Goal: Task Accomplishment & Management: Manage account settings

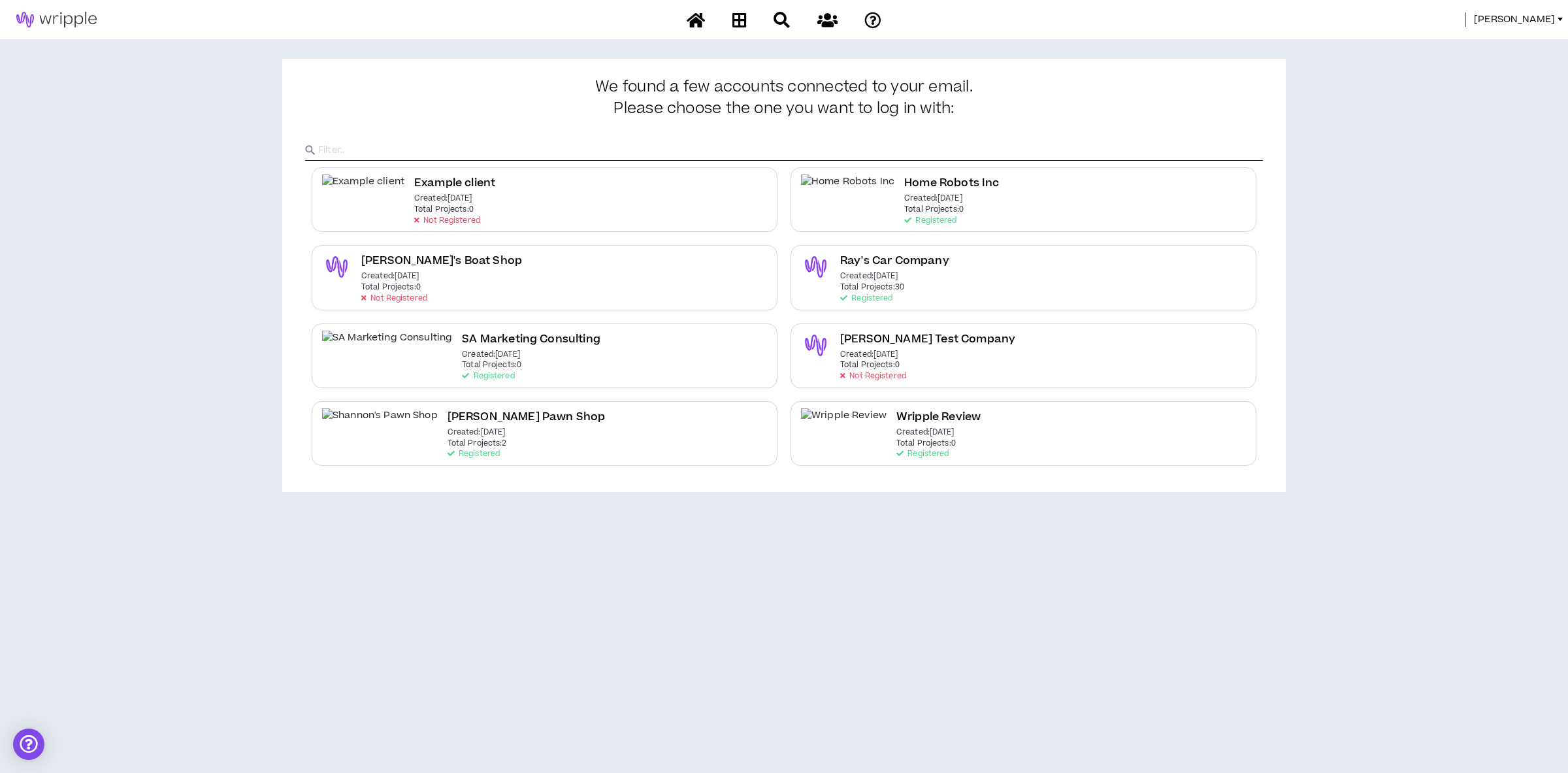
click at [1545, 22] on span "Leigh" at bounding box center [1514, 20] width 81 height 14
click at [1513, 40] on link "System Admin Portal" at bounding box center [1501, 44] width 119 height 20
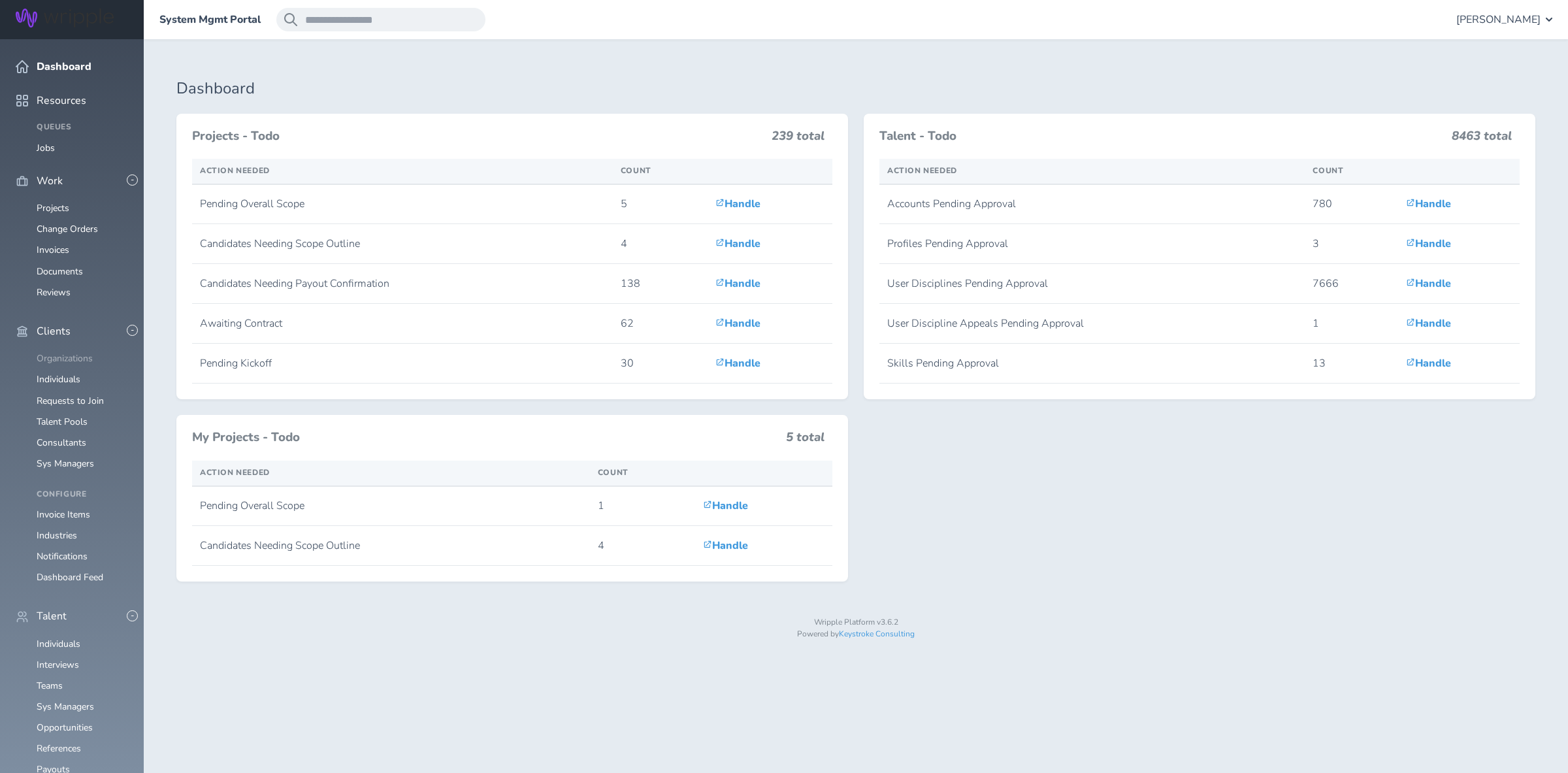
click at [67, 352] on link "Organizations" at bounding box center [65, 358] width 56 height 12
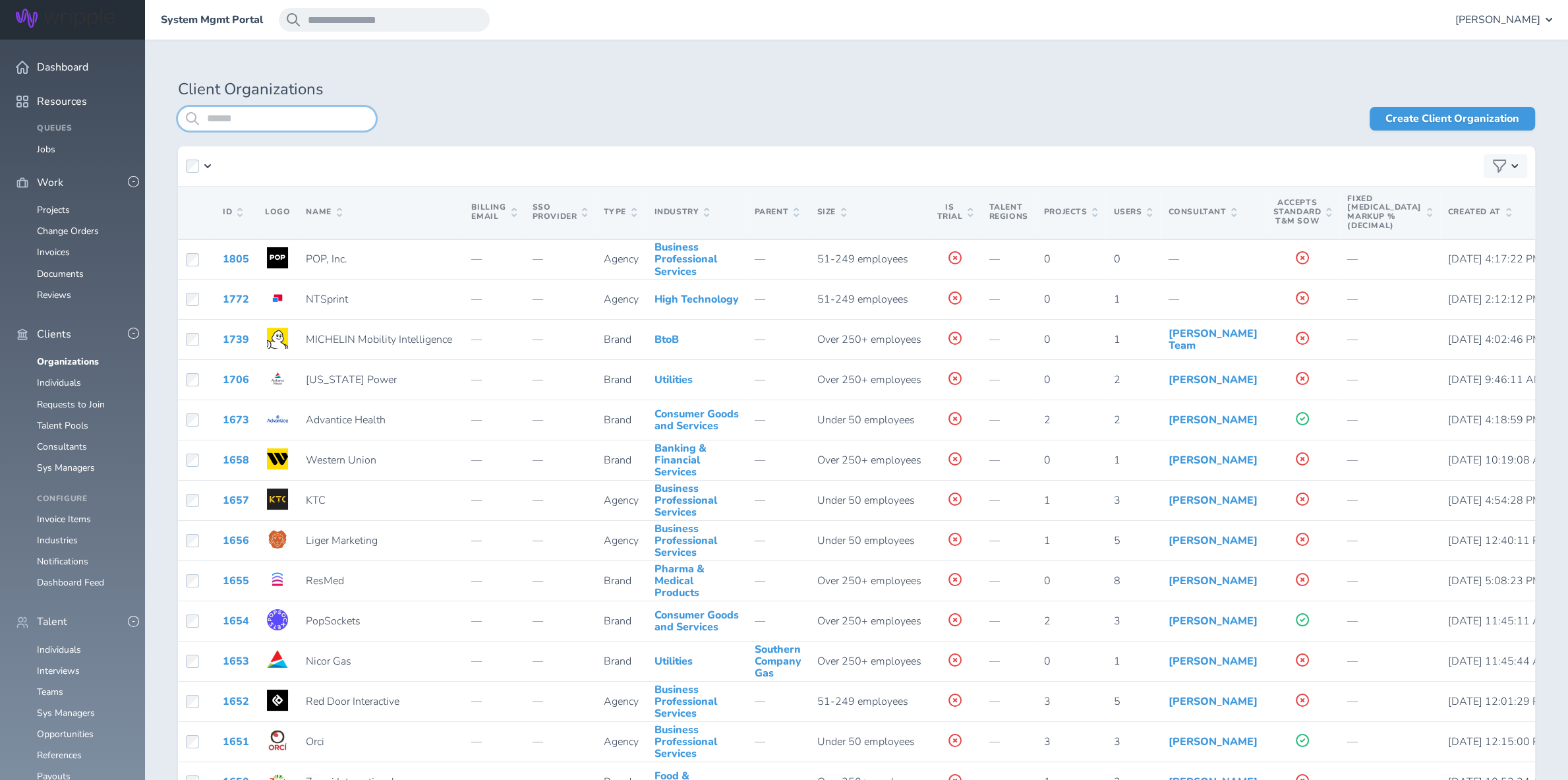
click at [295, 124] on input "search" at bounding box center [276, 119] width 198 height 24
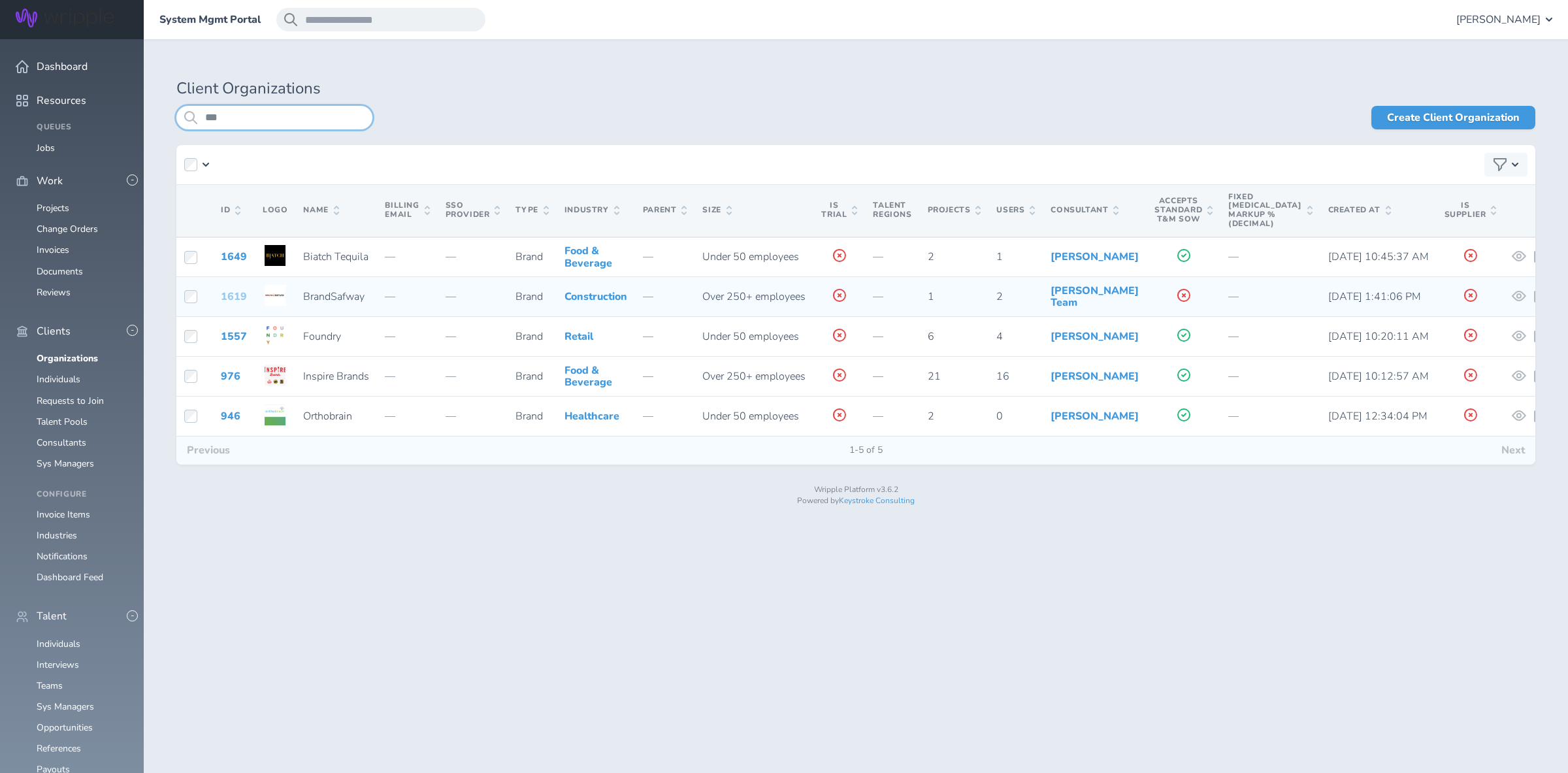
type input "***"
click at [234, 303] on link "1619" at bounding box center [234, 296] width 27 height 14
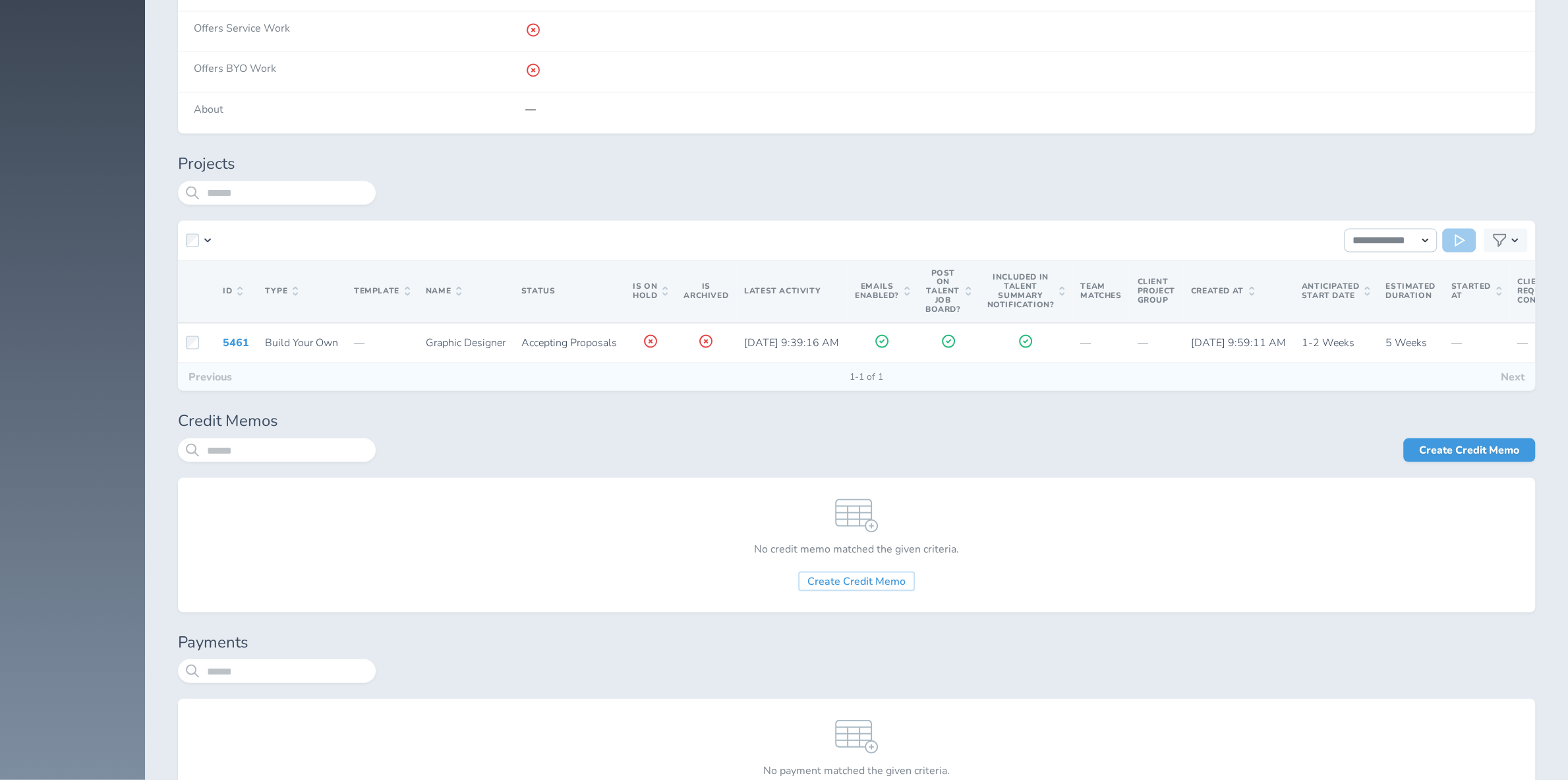
scroll to position [3253, 0]
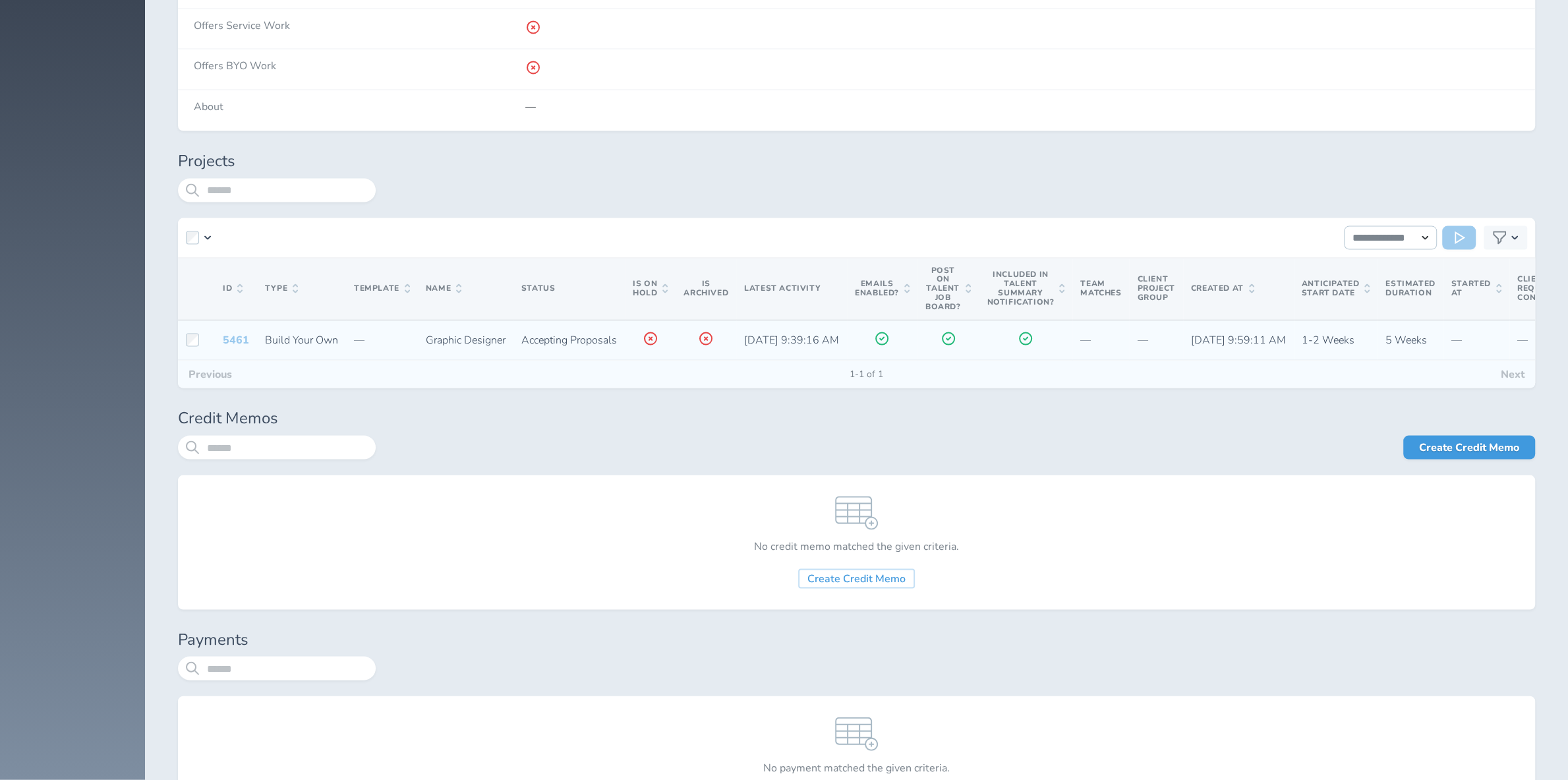
click at [231, 347] on link "5461" at bounding box center [236, 340] width 27 height 14
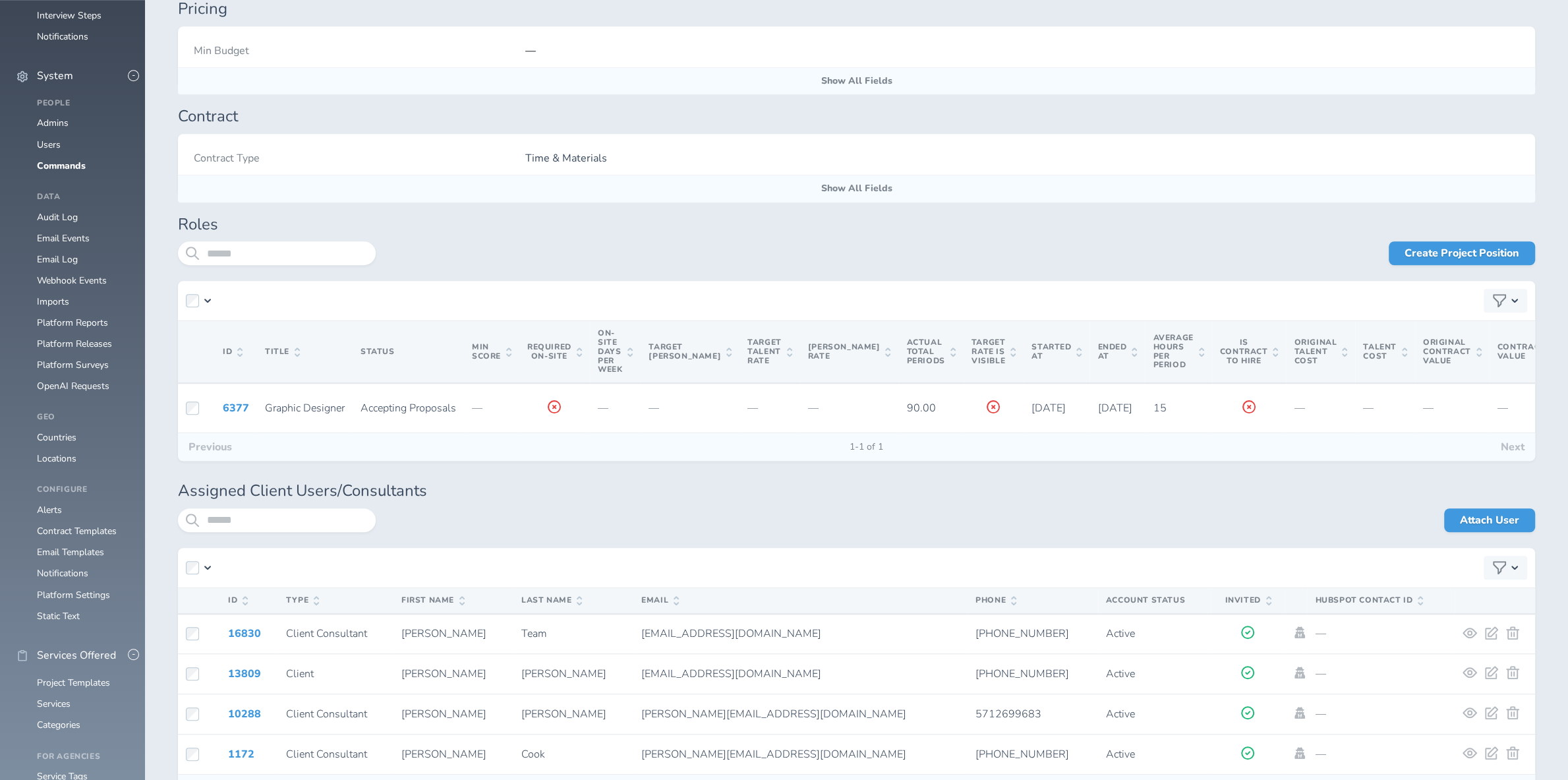
scroll to position [1213, 0]
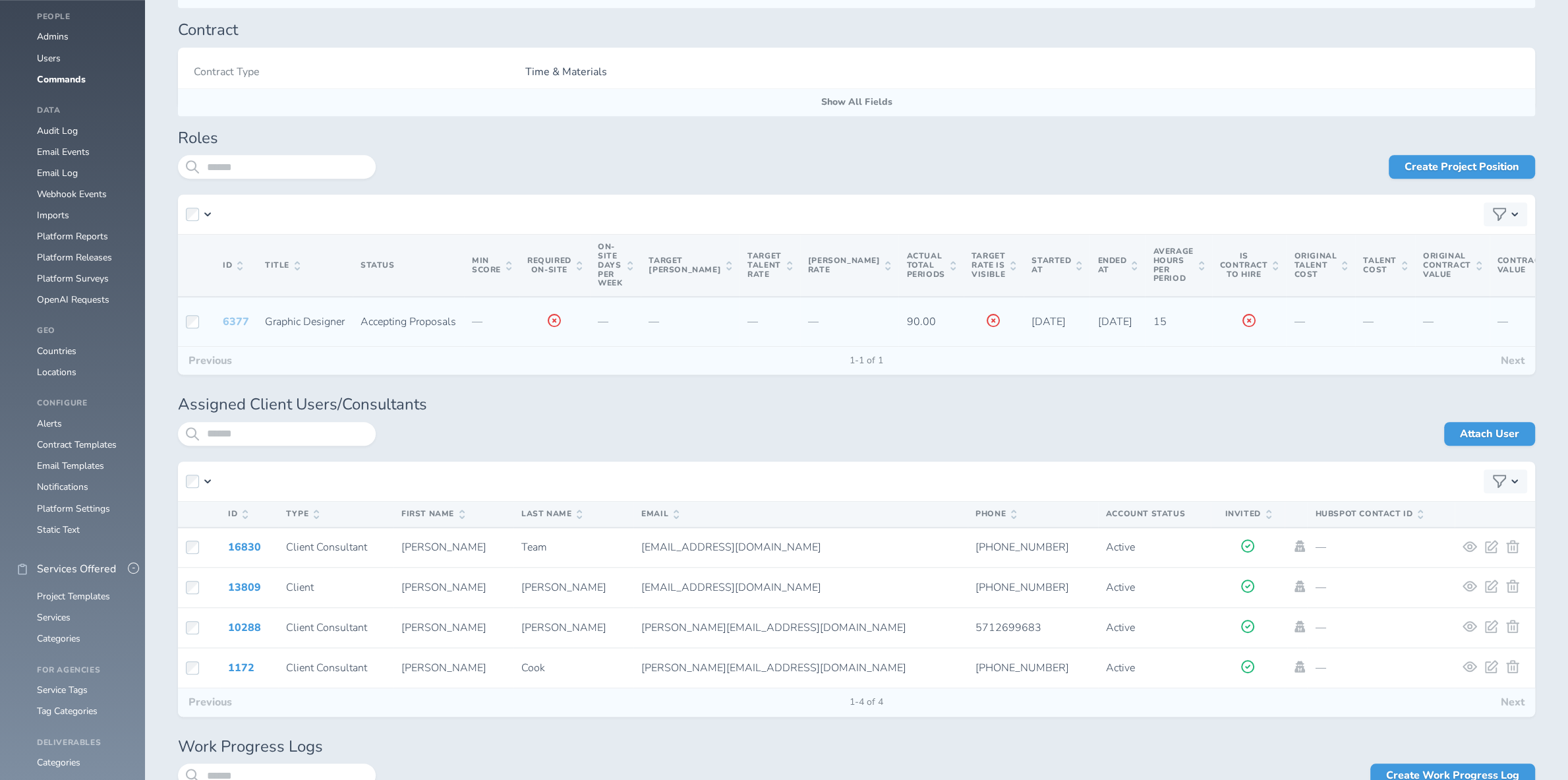
click at [238, 319] on link "6377" at bounding box center [236, 321] width 27 height 14
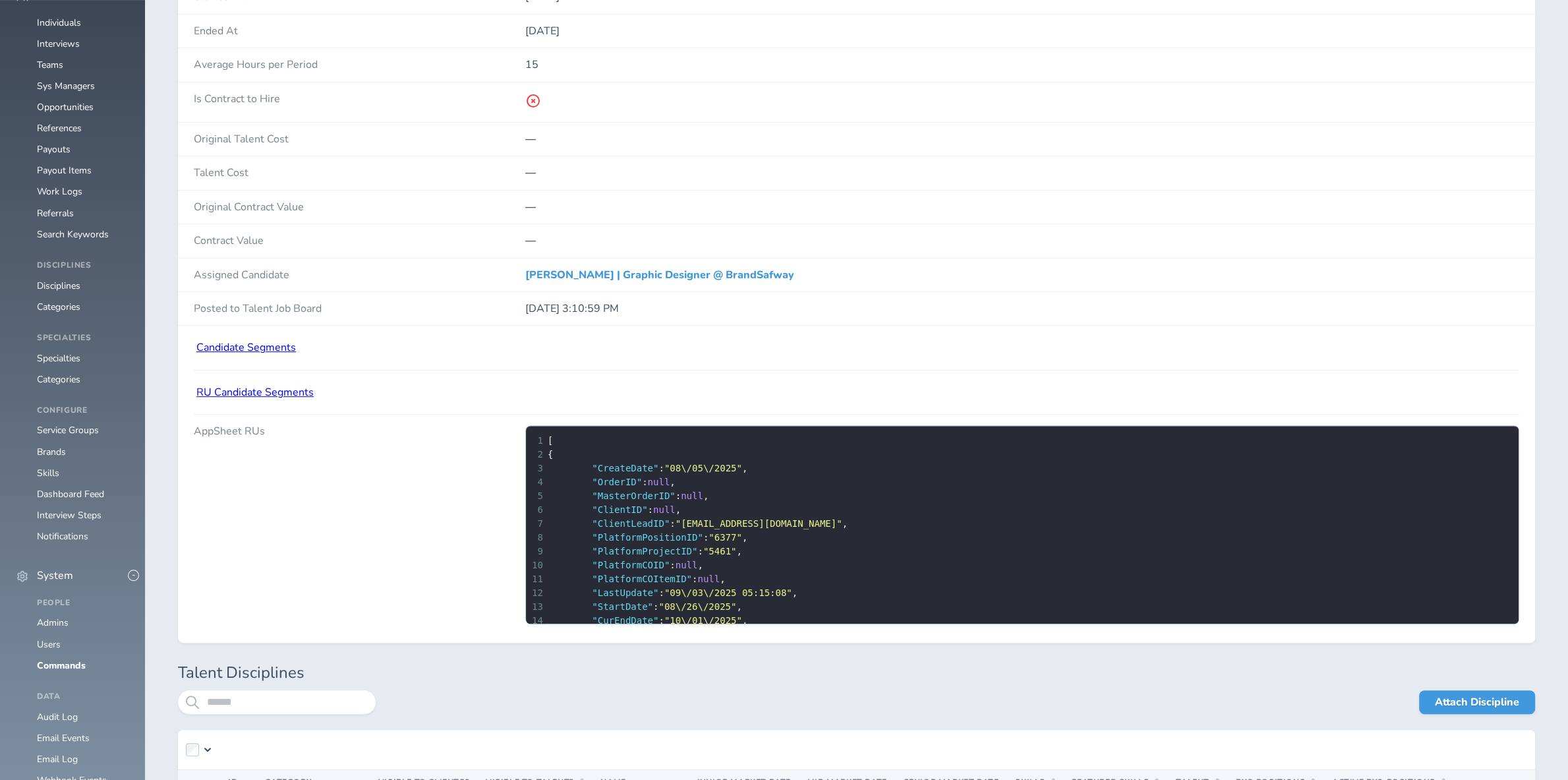
scroll to position [692, 0]
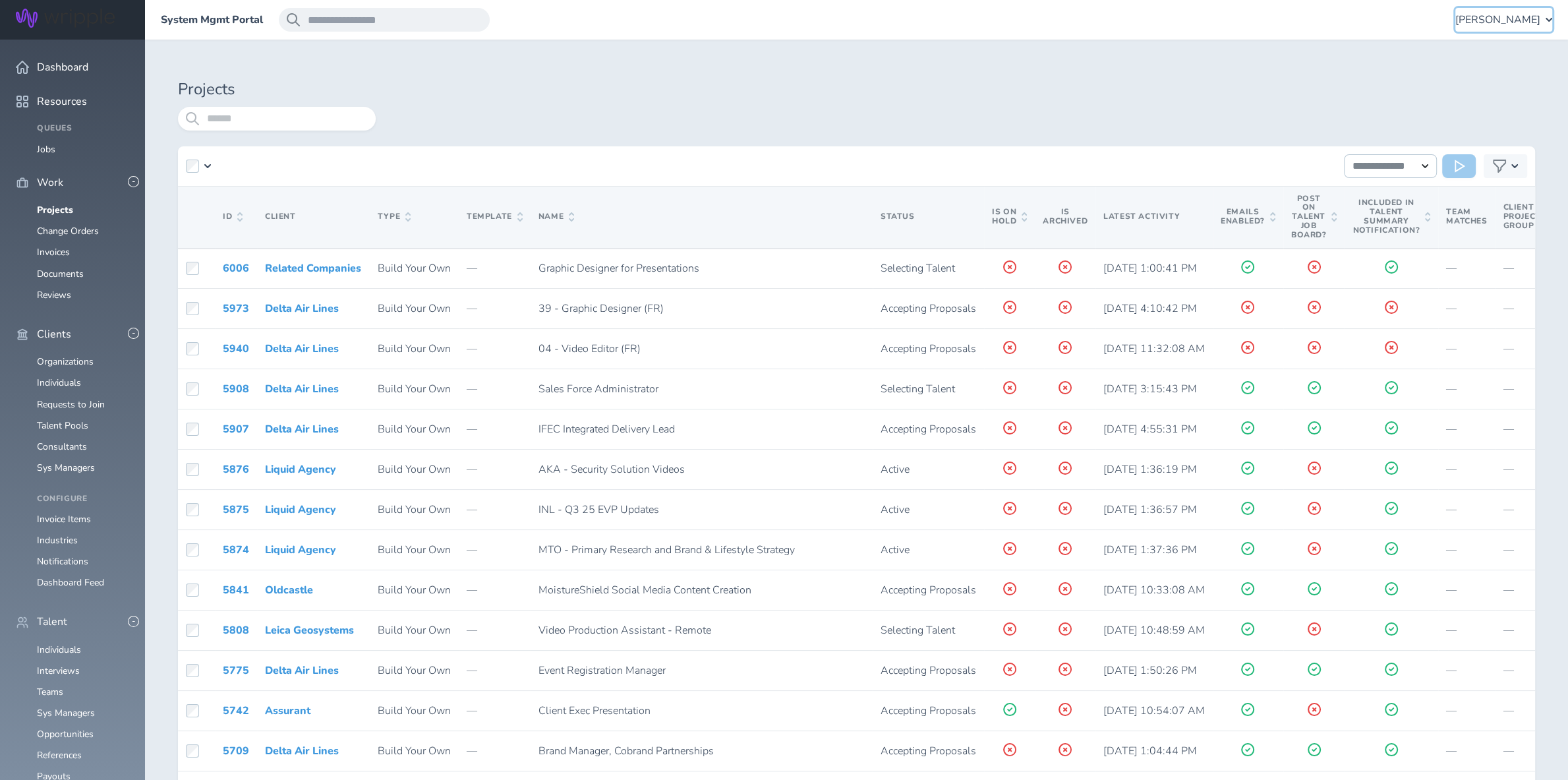
click at [1529, 25] on span "Leigh Cook" at bounding box center [1498, 20] width 85 height 12
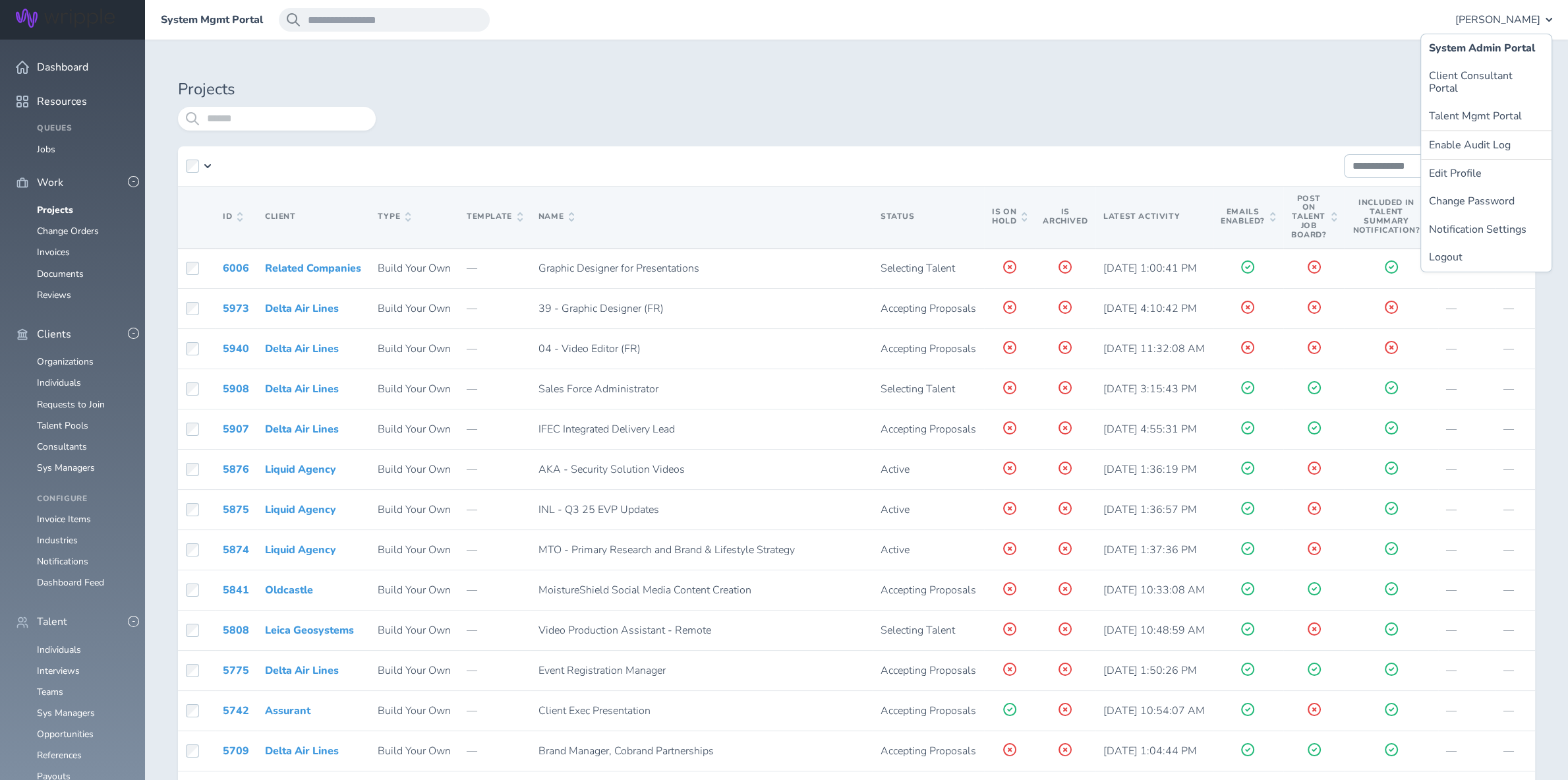
click at [1333, 113] on div at bounding box center [955, 119] width 1159 height 24
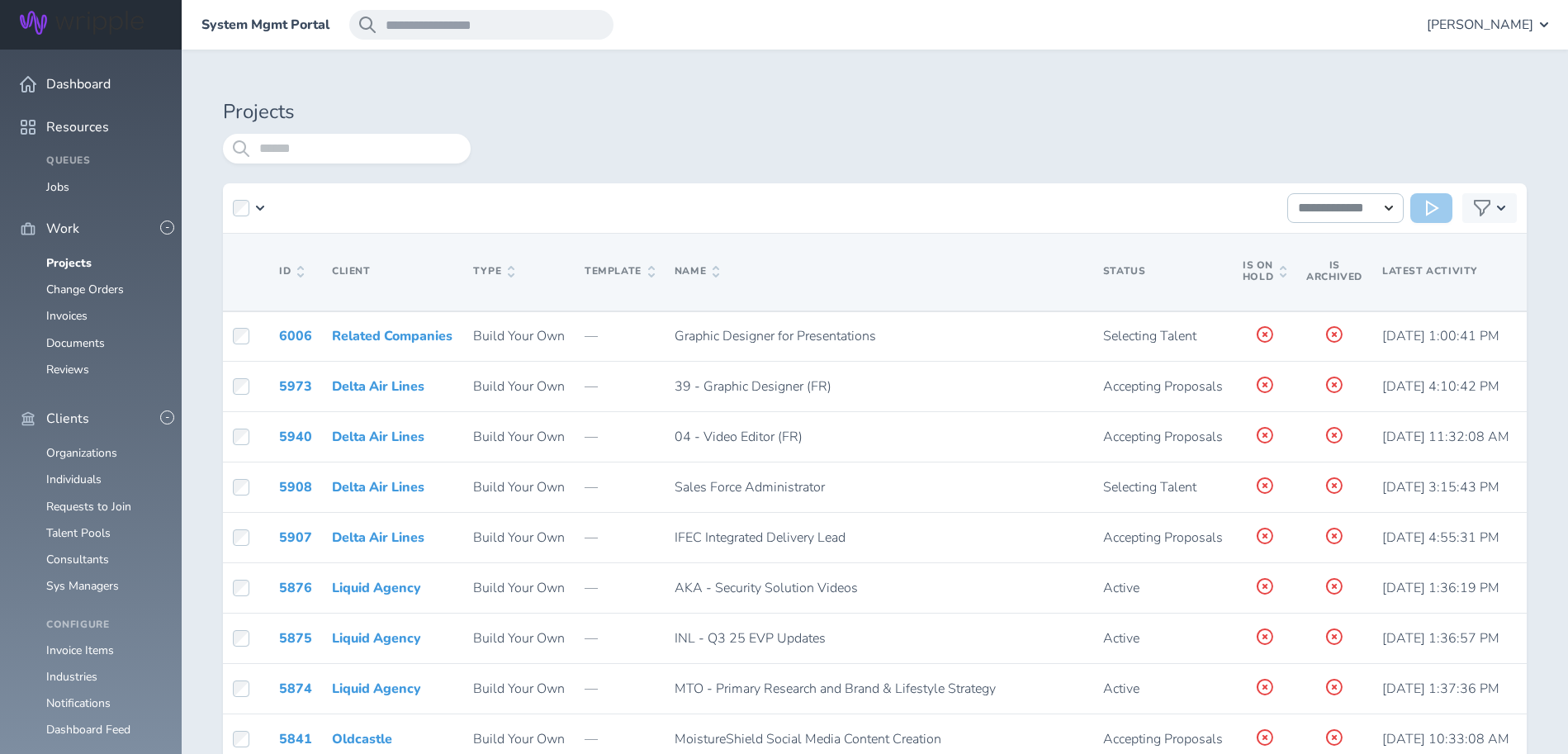
scroll to position [109, 0]
click at [94, 551] on link "Consultants" at bounding box center [78, 559] width 63 height 16
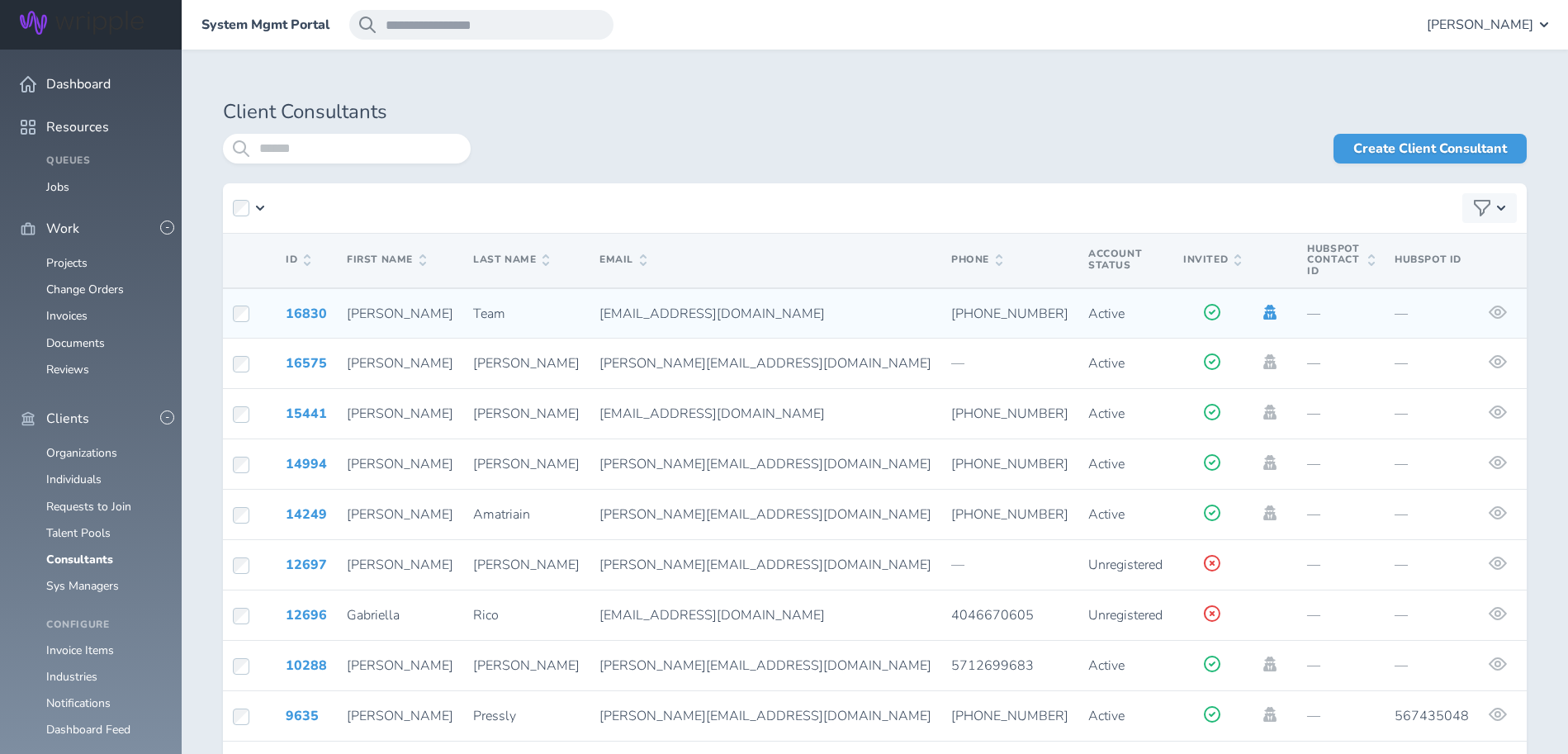
click at [1263, 305] on icon at bounding box center [1269, 311] width 13 height 15
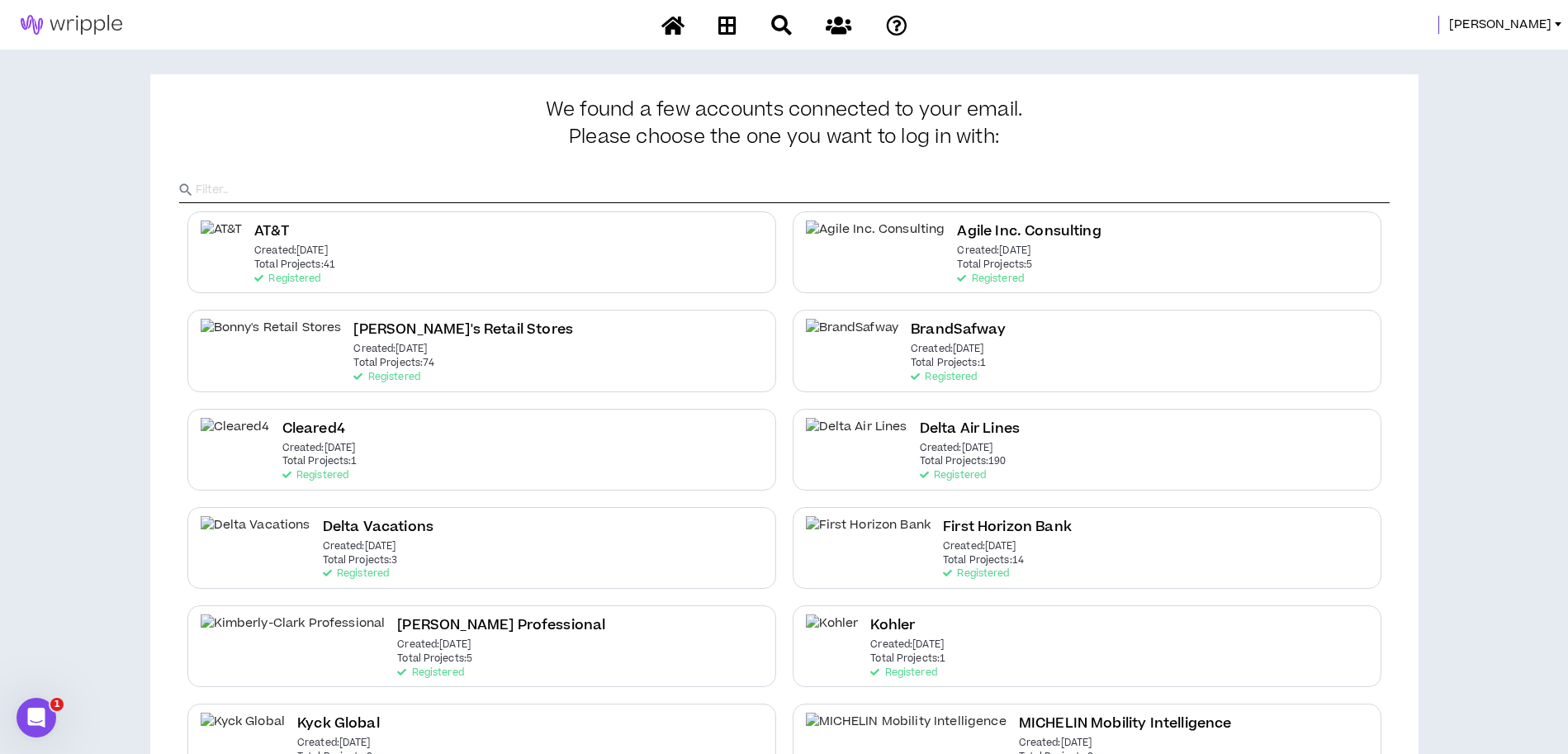
click at [268, 185] on input "text" at bounding box center [792, 189] width 1194 height 25
click at [911, 353] on p "Created: [DATE]" at bounding box center [948, 349] width 74 height 12
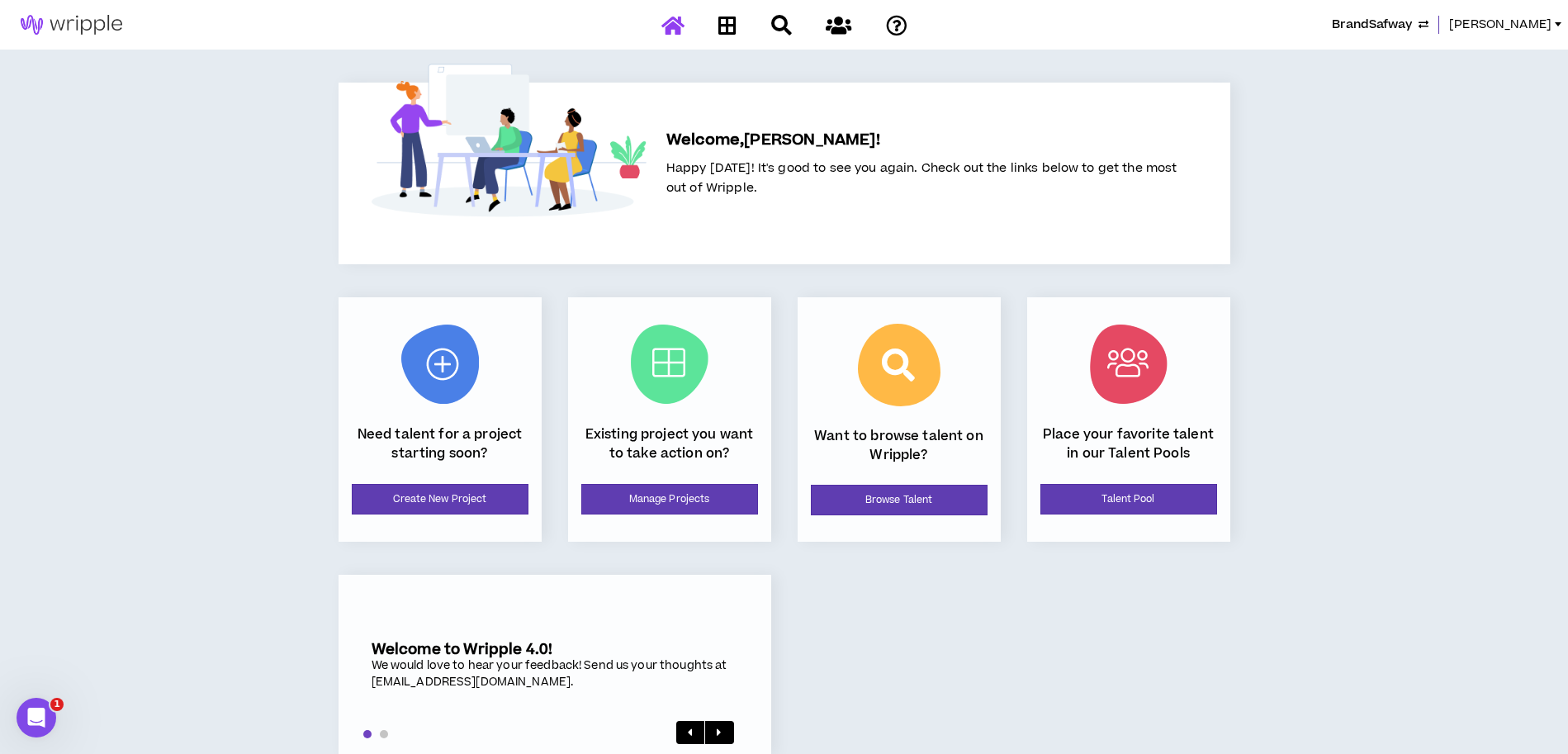
click at [727, 25] on icon at bounding box center [728, 25] width 18 height 21
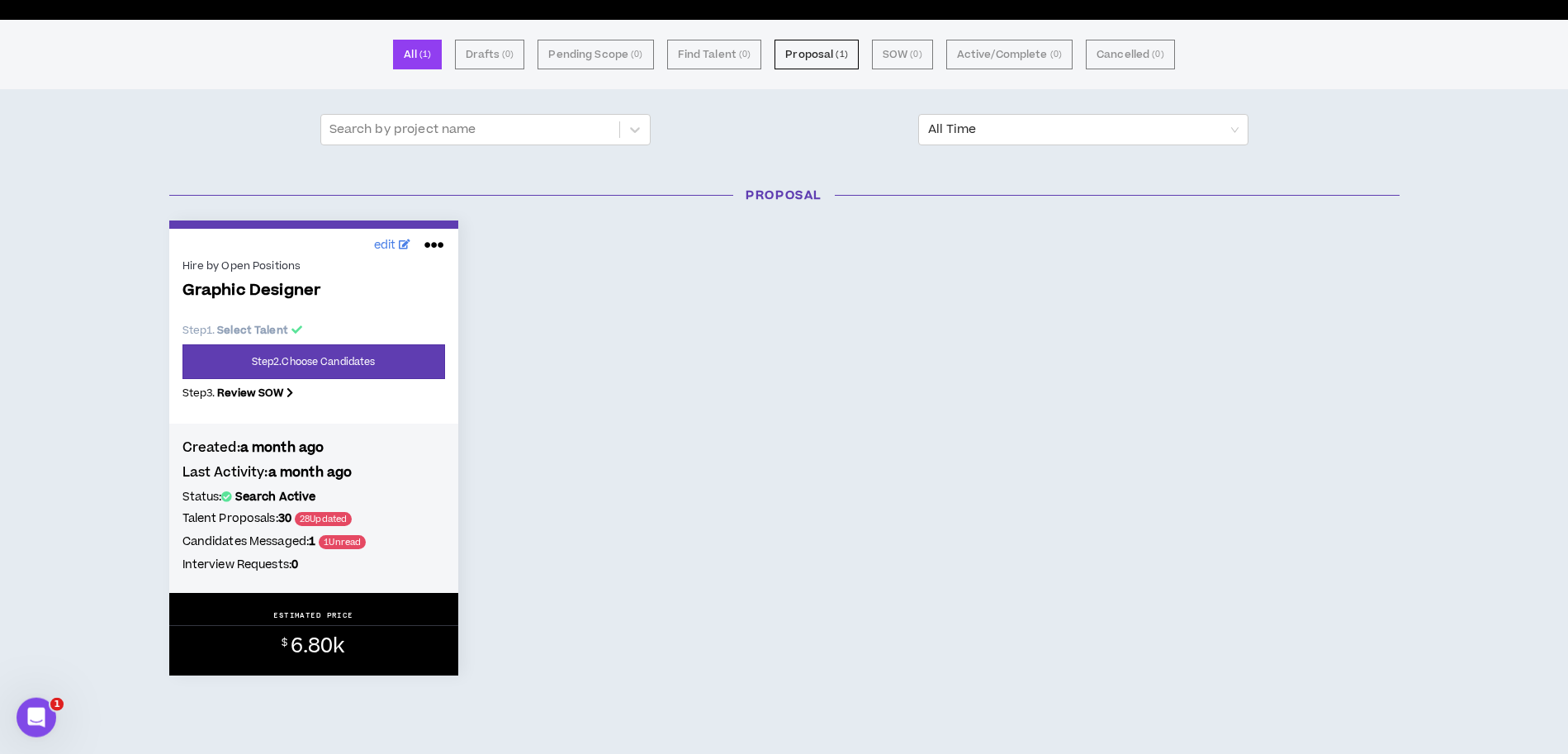
scroll to position [73, 0]
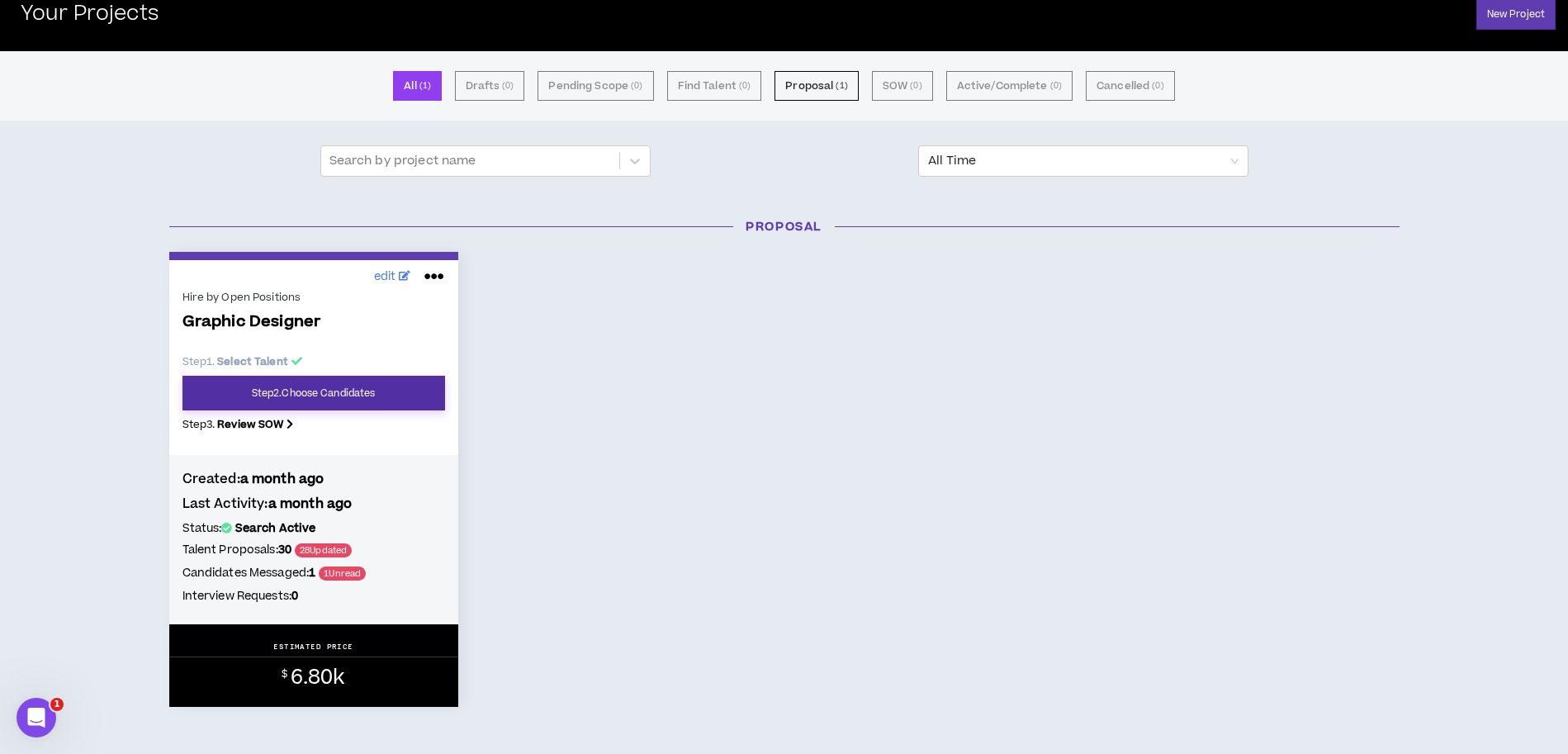
click at [321, 388] on link "Step 2 . Choose Candidates" at bounding box center [314, 392] width 262 height 34
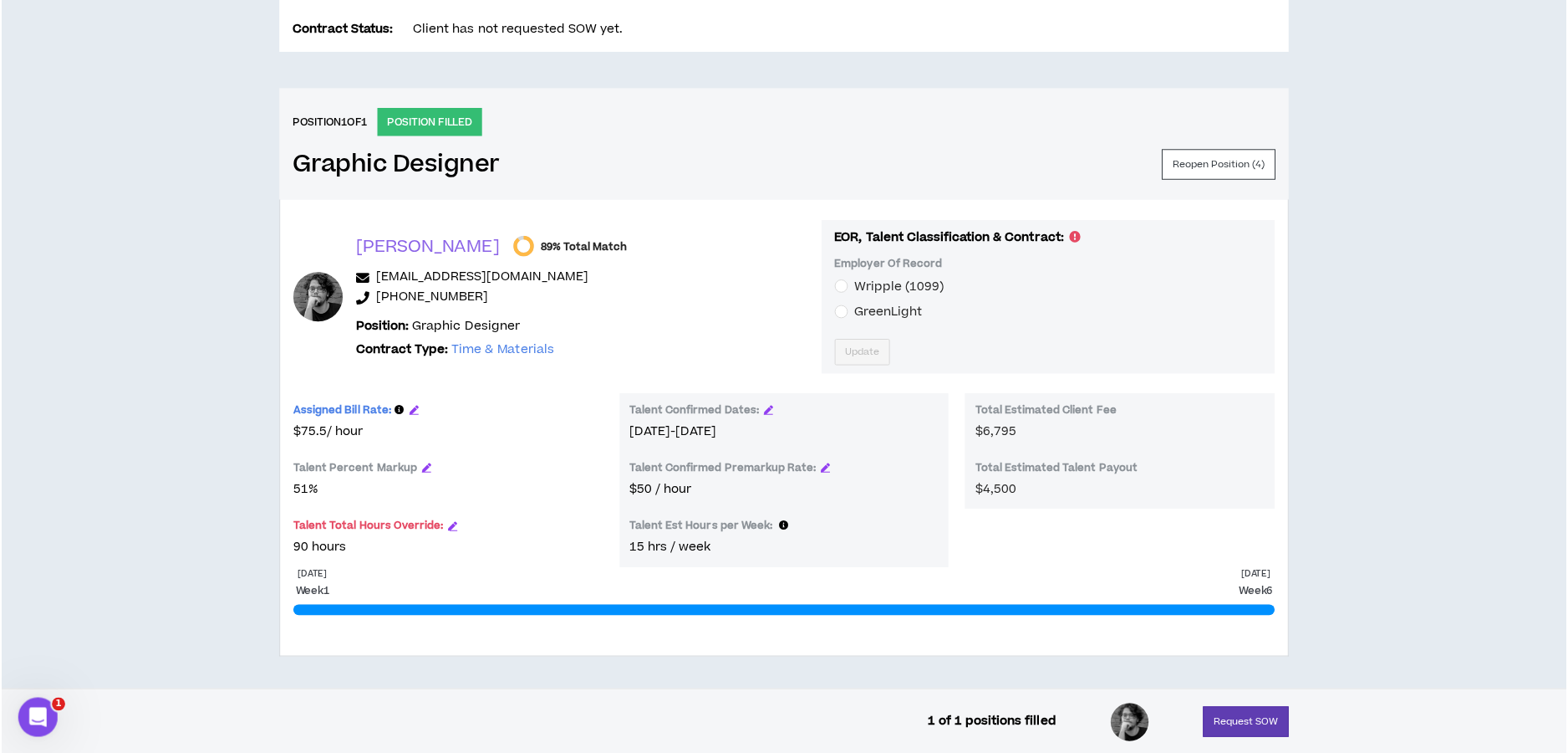
scroll to position [597, 0]
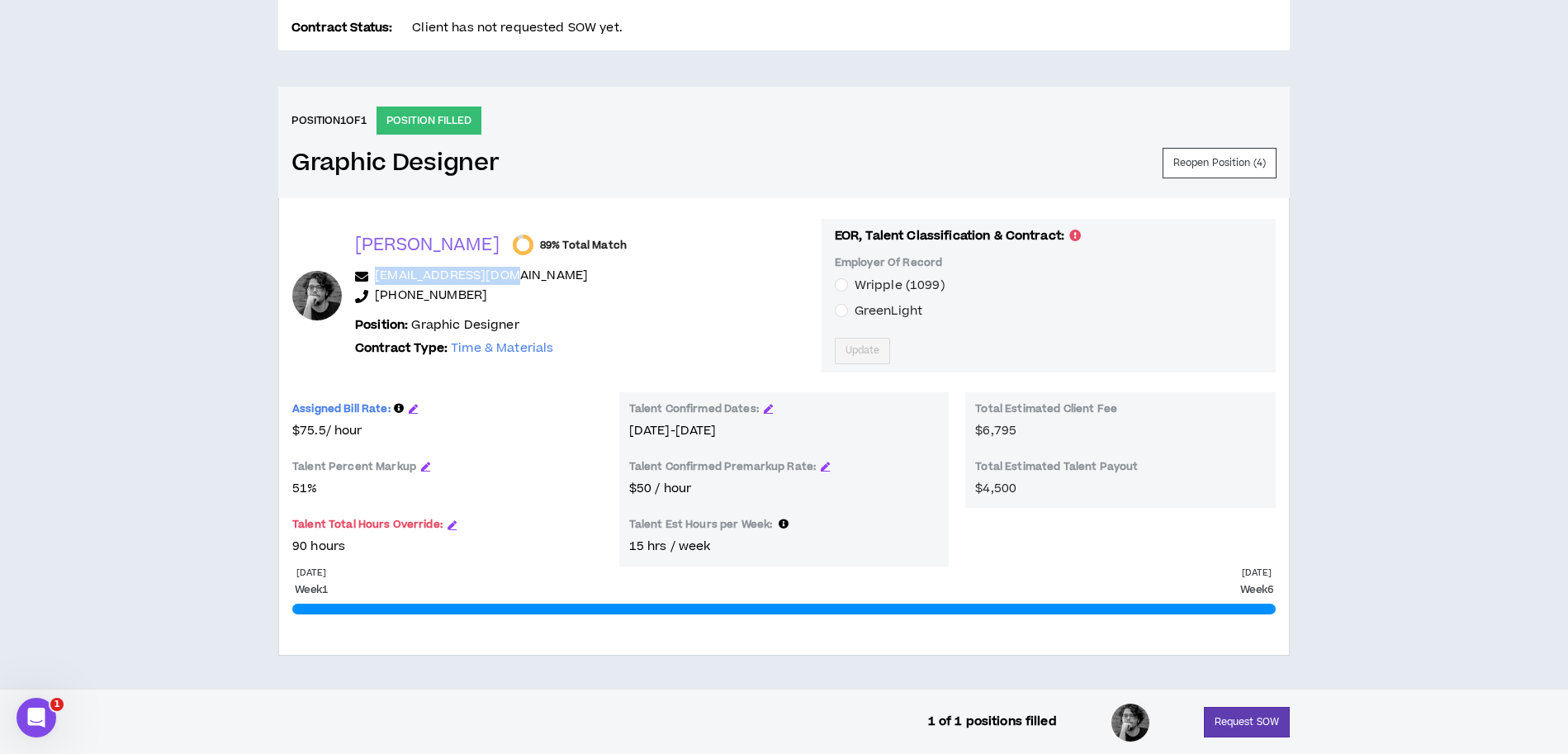
drag, startPoint x: 516, startPoint y: 277, endPoint x: 364, endPoint y: 277, distance: 152.0
click at [364, 277] on p "[EMAIL_ADDRESS][DOMAIN_NAME]" at bounding box center [582, 277] width 454 height 20
copy p "[EMAIL_ADDRESS][DOMAIN_NAME]"
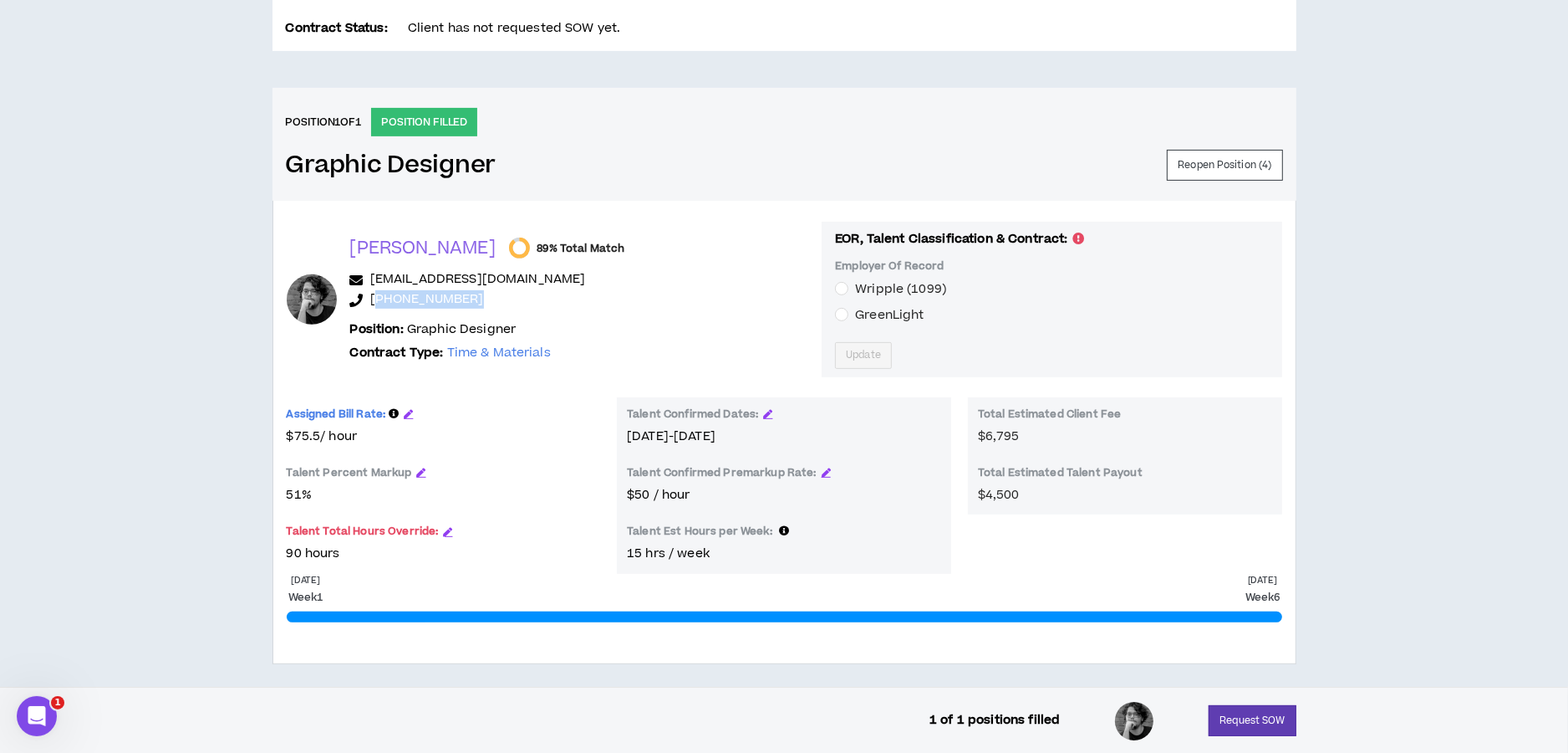
drag, startPoint x: 476, startPoint y: 302, endPoint x: 377, endPoint y: 306, distance: 99.1
click at [377, 306] on p "[PHONE_NUMBER]" at bounding box center [580, 301] width 459 height 20
copy link "5519992610065"
click at [414, 410] on icon "button" at bounding box center [409, 413] width 9 height 9
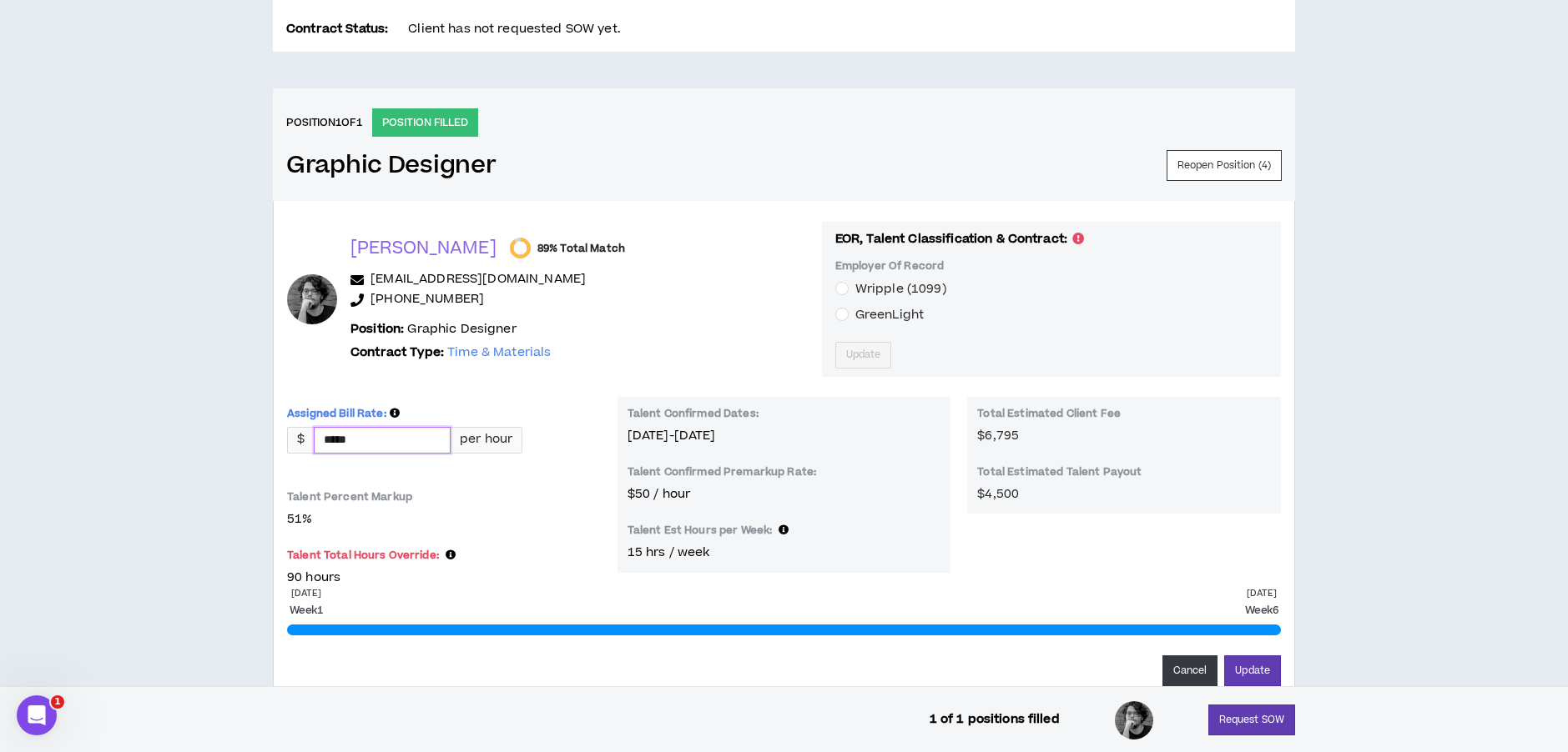
click at [413, 436] on input "*****" at bounding box center [383, 440] width 135 height 25
type input "*****"
click at [1260, 665] on button "Update" at bounding box center [1252, 670] width 57 height 31
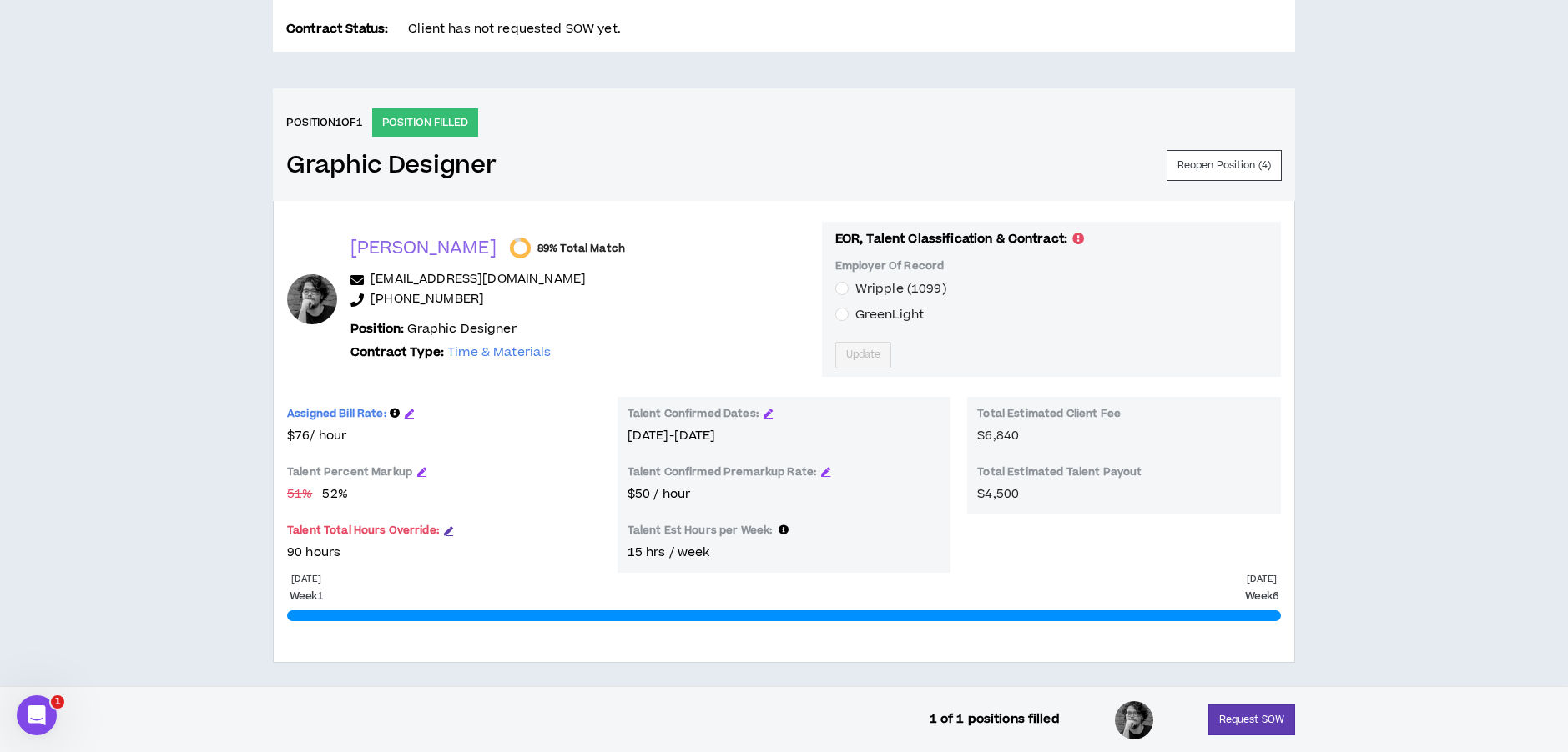
click at [453, 526] on icon "button" at bounding box center [448, 530] width 9 height 9
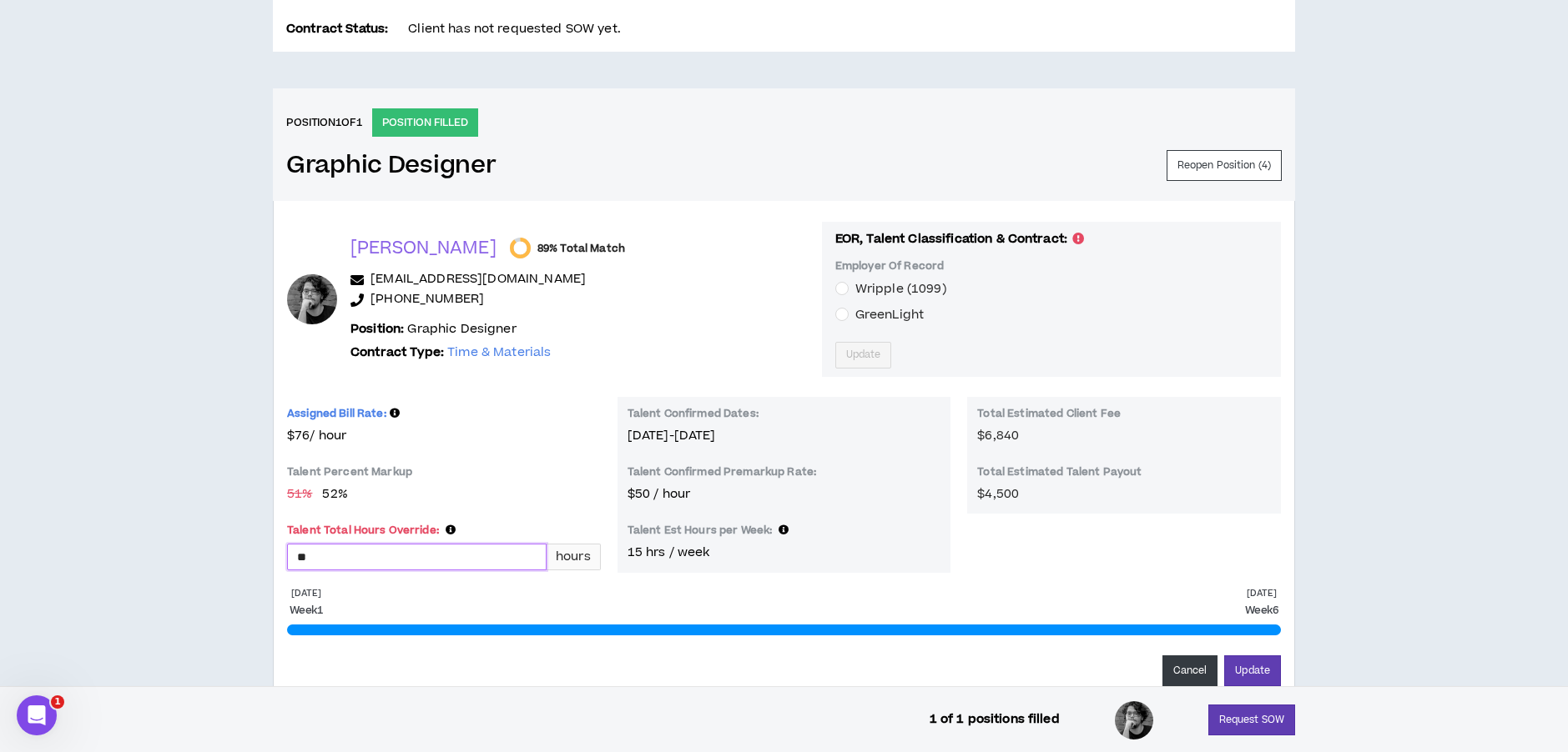
drag, startPoint x: 400, startPoint y: 554, endPoint x: 213, endPoint y: 544, distance: 187.3
click at [288, 545] on input "**" at bounding box center [416, 557] width 258 height 25
type input "***"
click at [1256, 665] on button "Update" at bounding box center [1252, 670] width 57 height 31
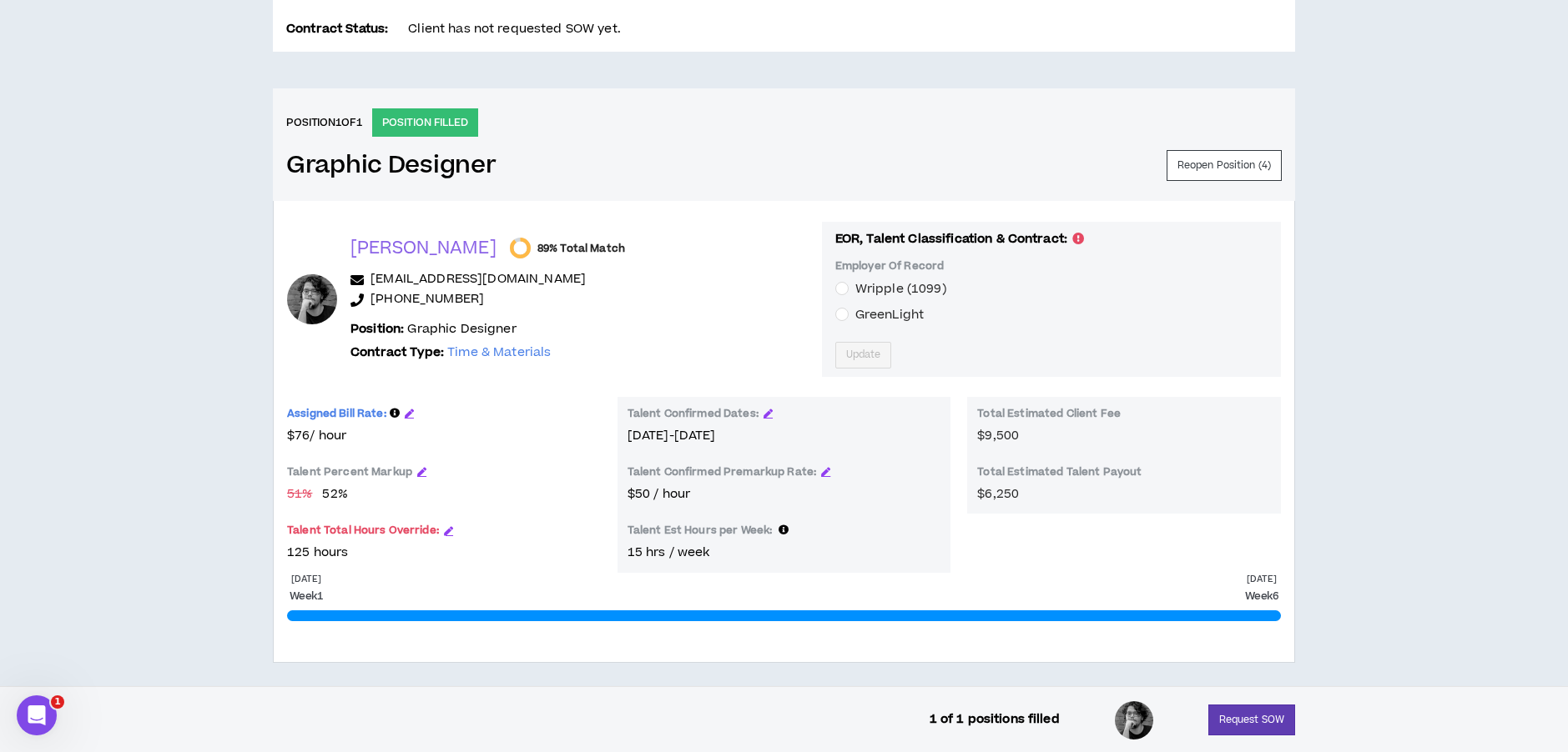
click at [1358, 192] on div "CLIENT LEAD TOOLS Client not setup for generated SoW Notification Settings Tale…" at bounding box center [784, 127] width 1568 height 1178
click at [988, 434] on span "$9,500" at bounding box center [998, 436] width 42 height 18
drag, startPoint x: 1039, startPoint y: 435, endPoint x: 1010, endPoint y: 433, distance: 29.1
click at [1030, 435] on div "Total Estimated Client Fee $9,500" at bounding box center [1124, 426] width 294 height 39
click at [773, 410] on icon "button" at bounding box center [767, 412] width 9 height 9
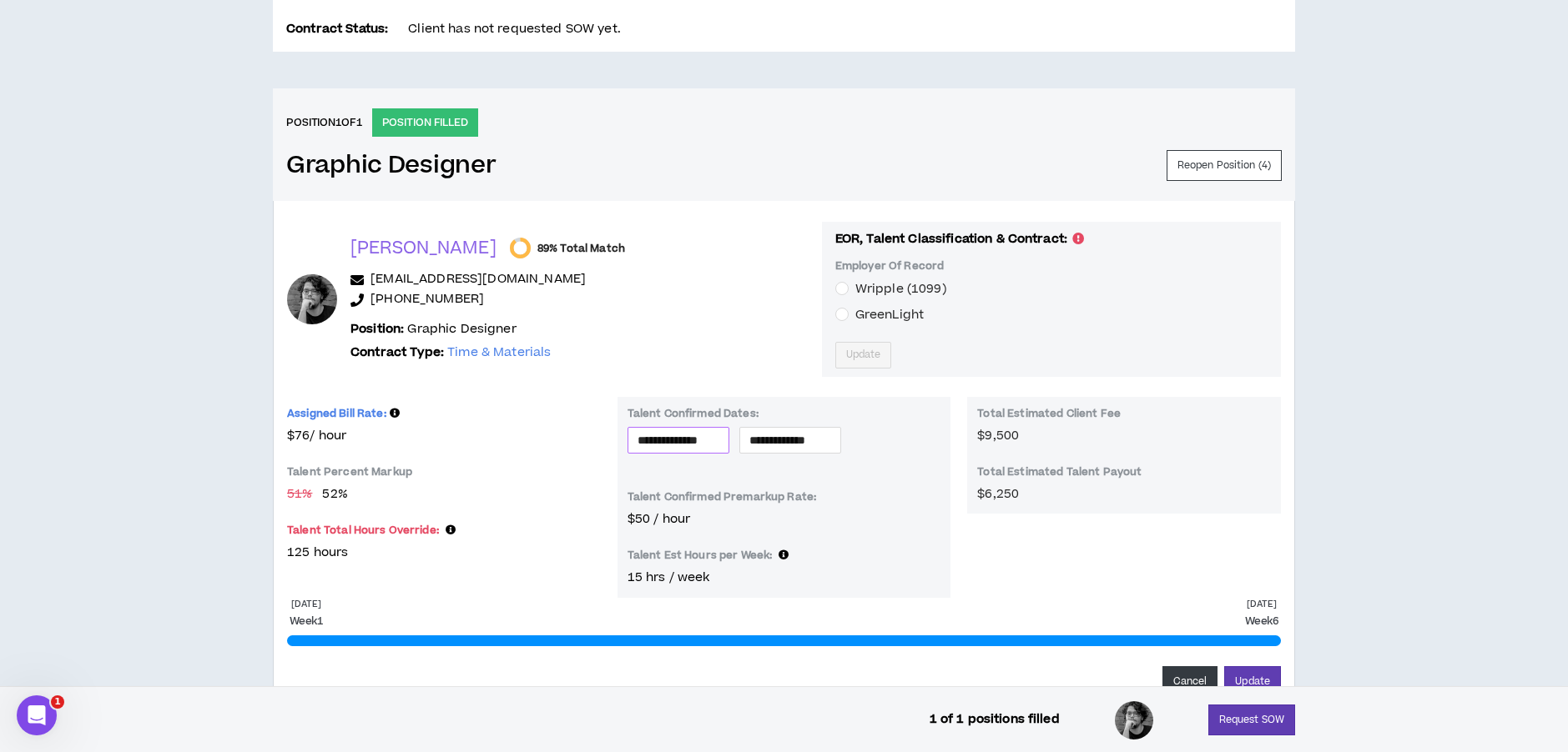
click at [689, 440] on input "**********" at bounding box center [678, 440] width 82 height 18
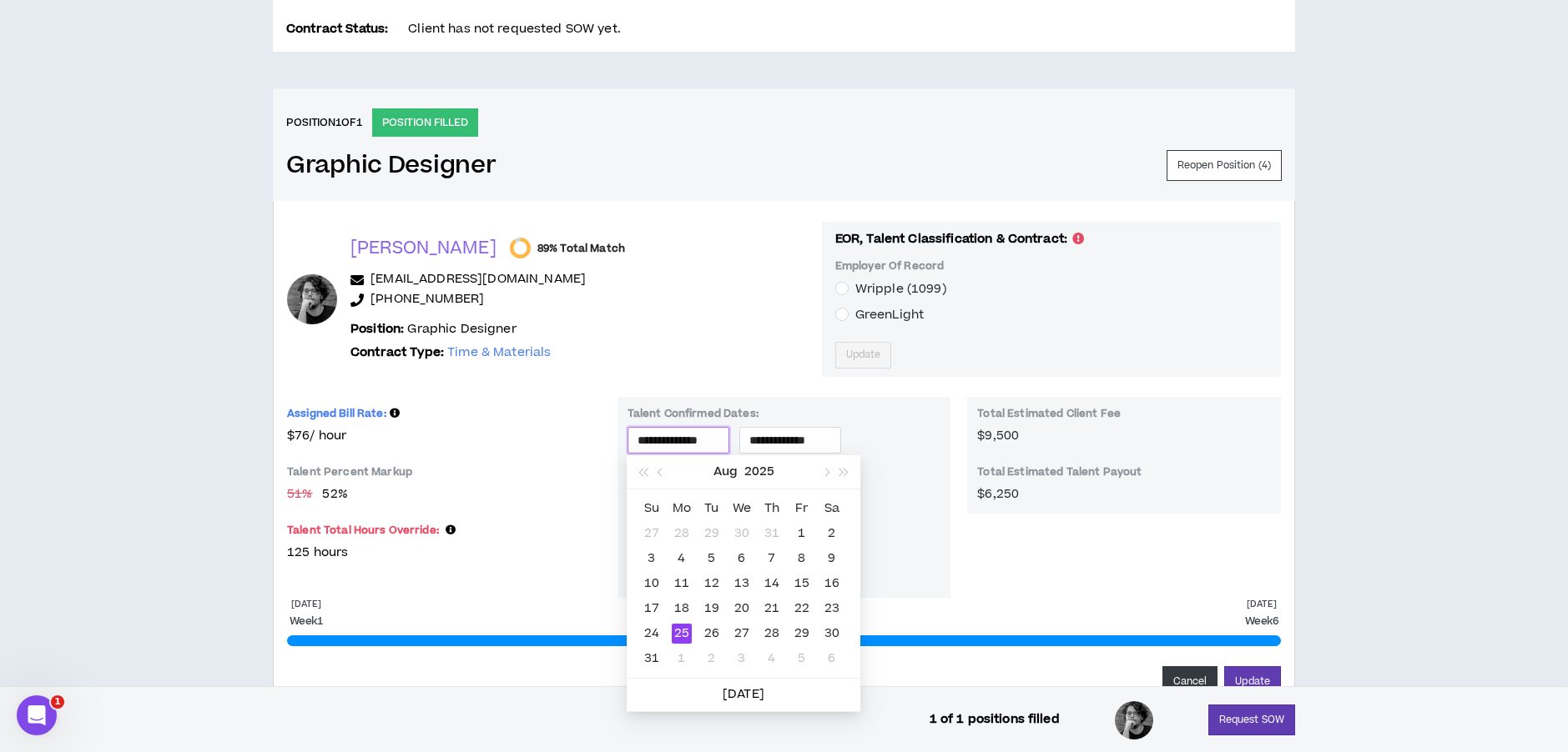
click at [675, 438] on input "**********" at bounding box center [678, 440] width 82 height 18
drag, startPoint x: 690, startPoint y: 438, endPoint x: 608, endPoint y: 428, distance: 82.6
click at [638, 431] on input "**********" at bounding box center [678, 440] width 82 height 18
click at [827, 470] on button "button" at bounding box center [825, 472] width 18 height 34
type input "**********"
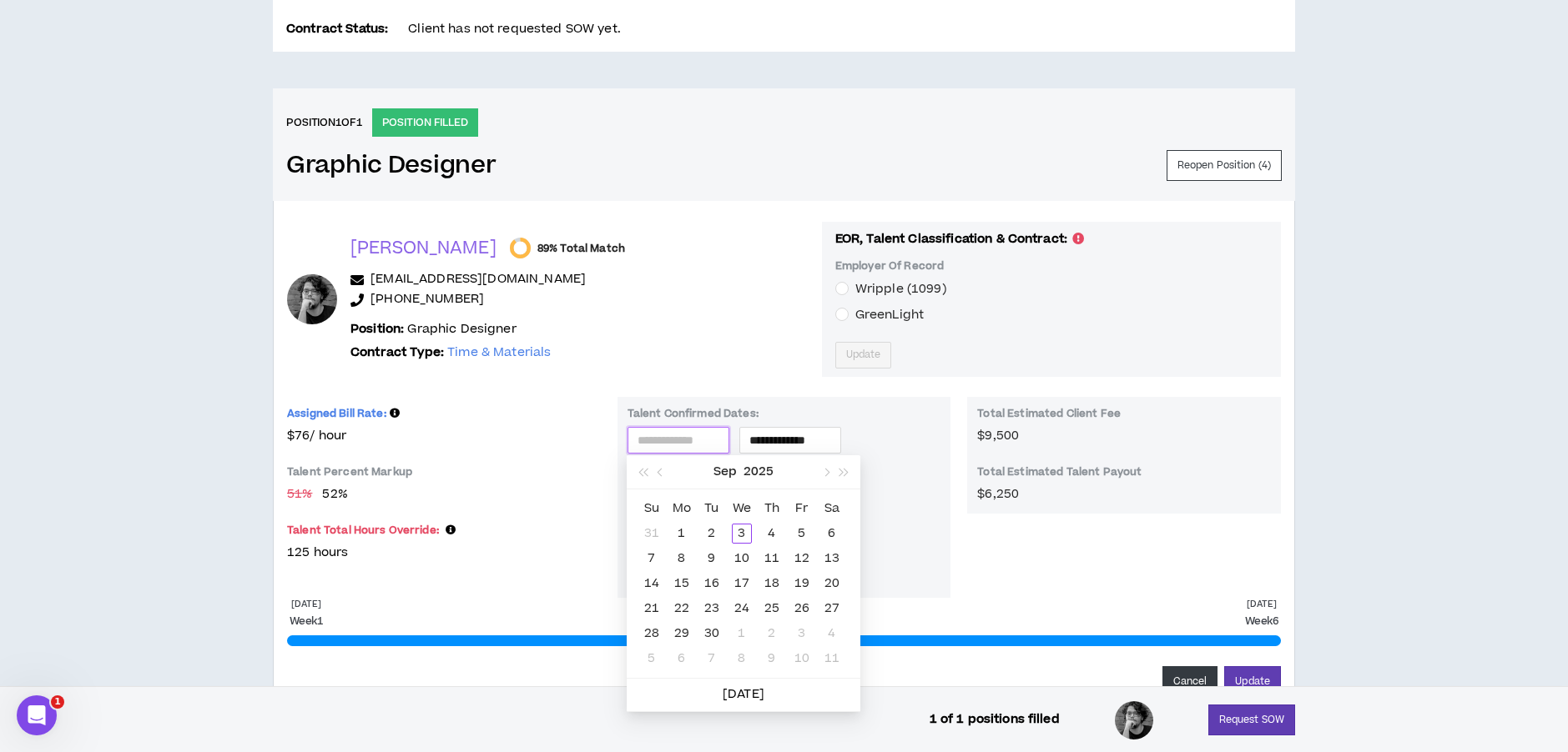
click at [683, 555] on div "8" at bounding box center [681, 559] width 20 height 20
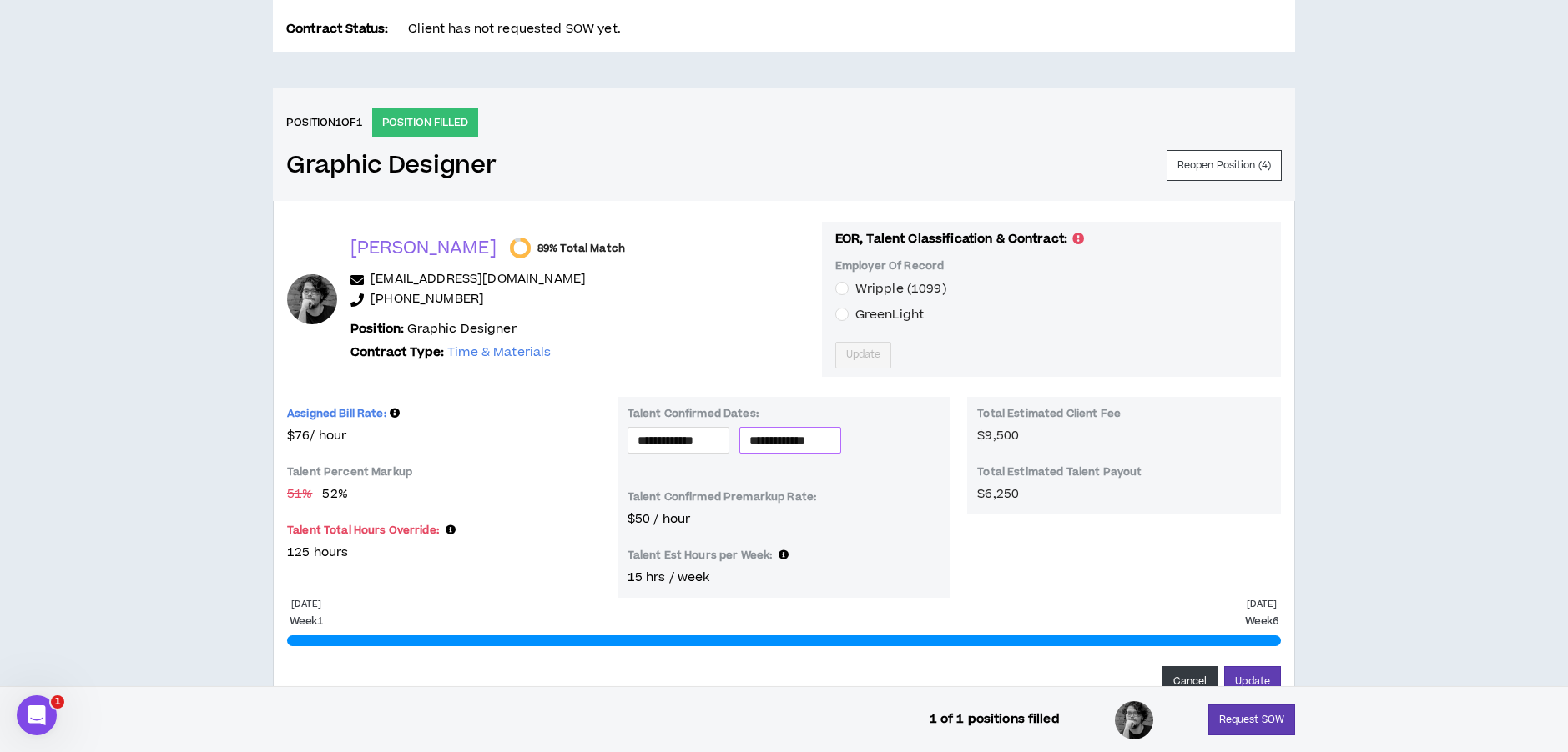
click at [831, 438] on input "**********" at bounding box center [790, 440] width 82 height 18
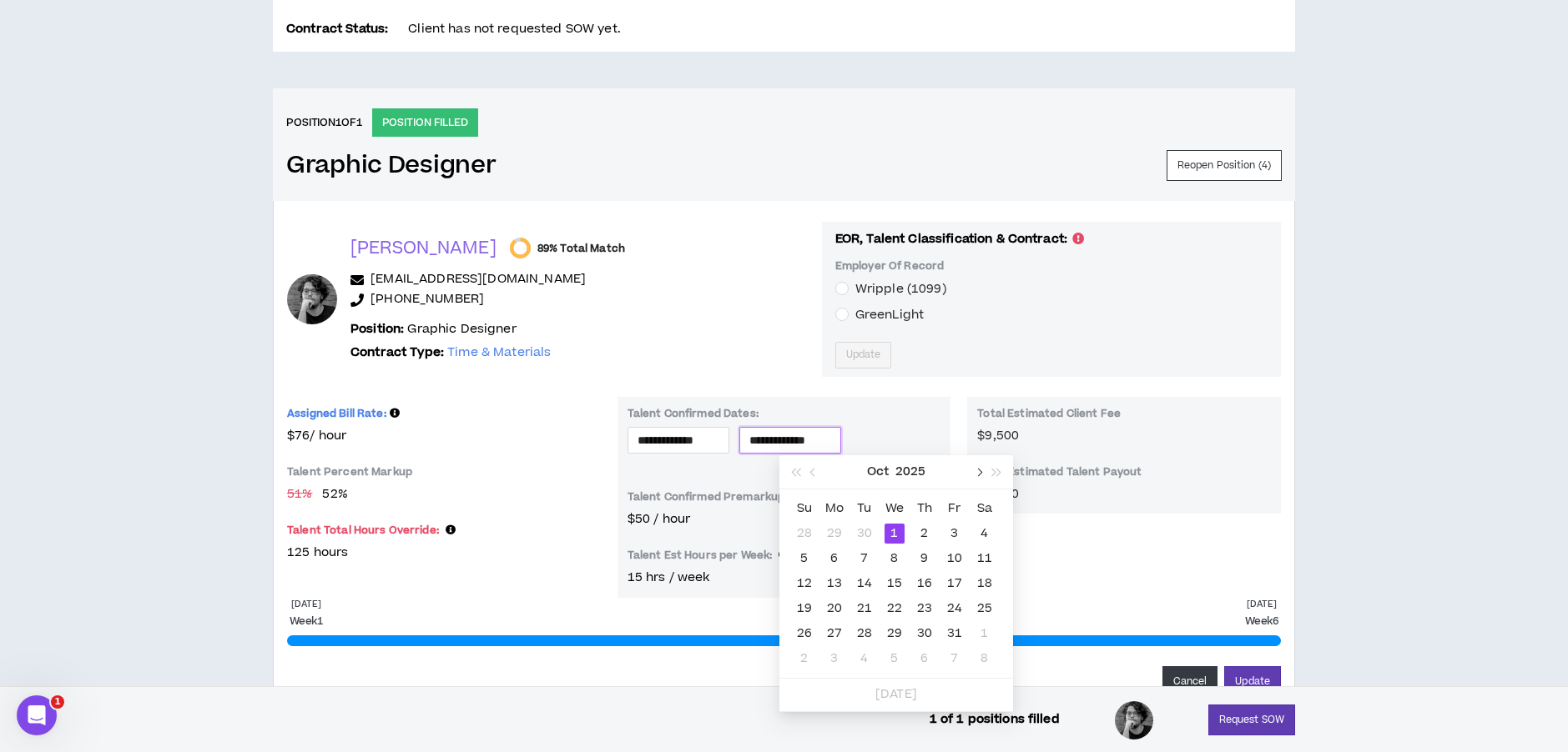
click at [982, 475] on button "button" at bounding box center [977, 472] width 18 height 34
type input "**********"
click at [804, 583] on div "9" at bounding box center [804, 584] width 20 height 20
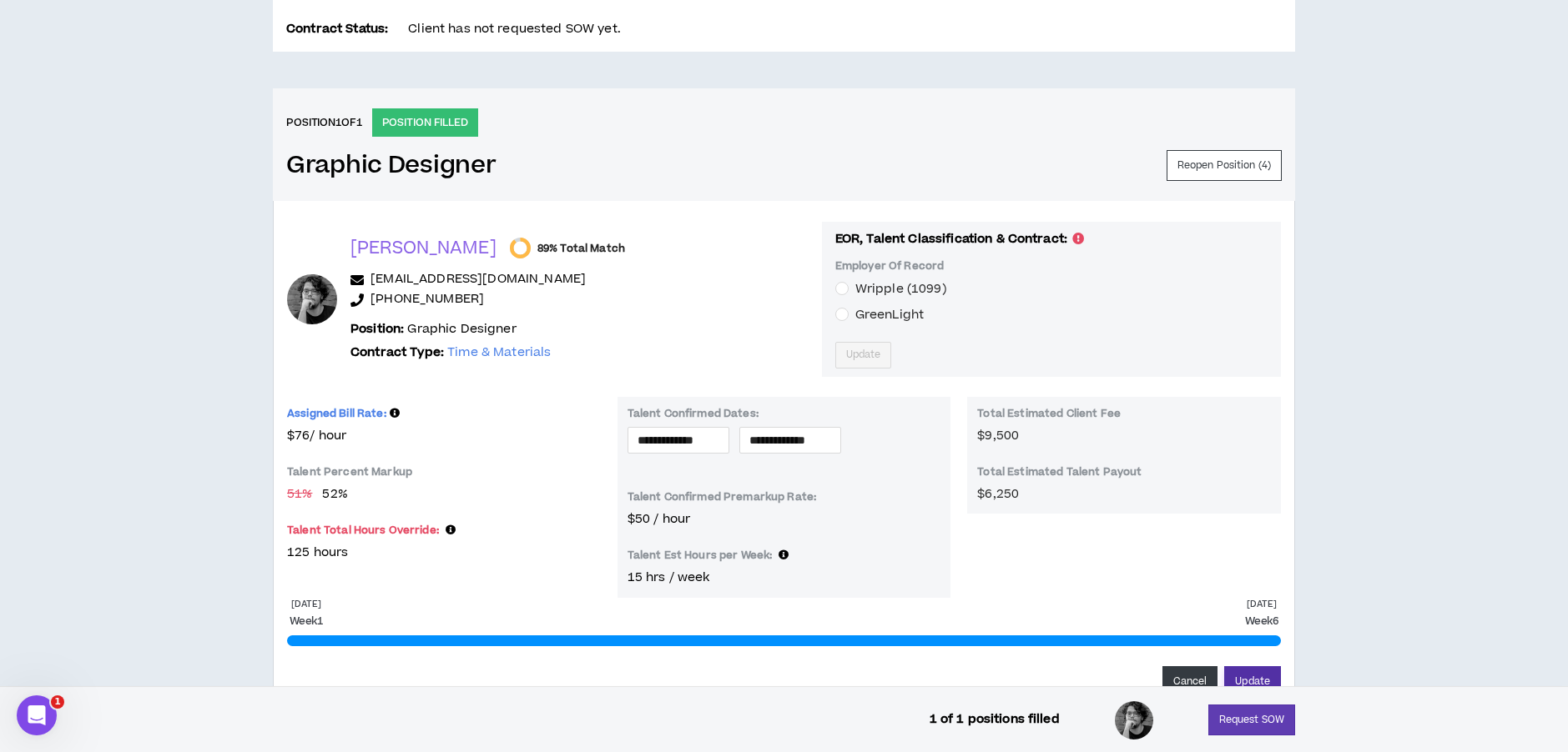
click at [1249, 675] on button "Update" at bounding box center [1252, 681] width 57 height 31
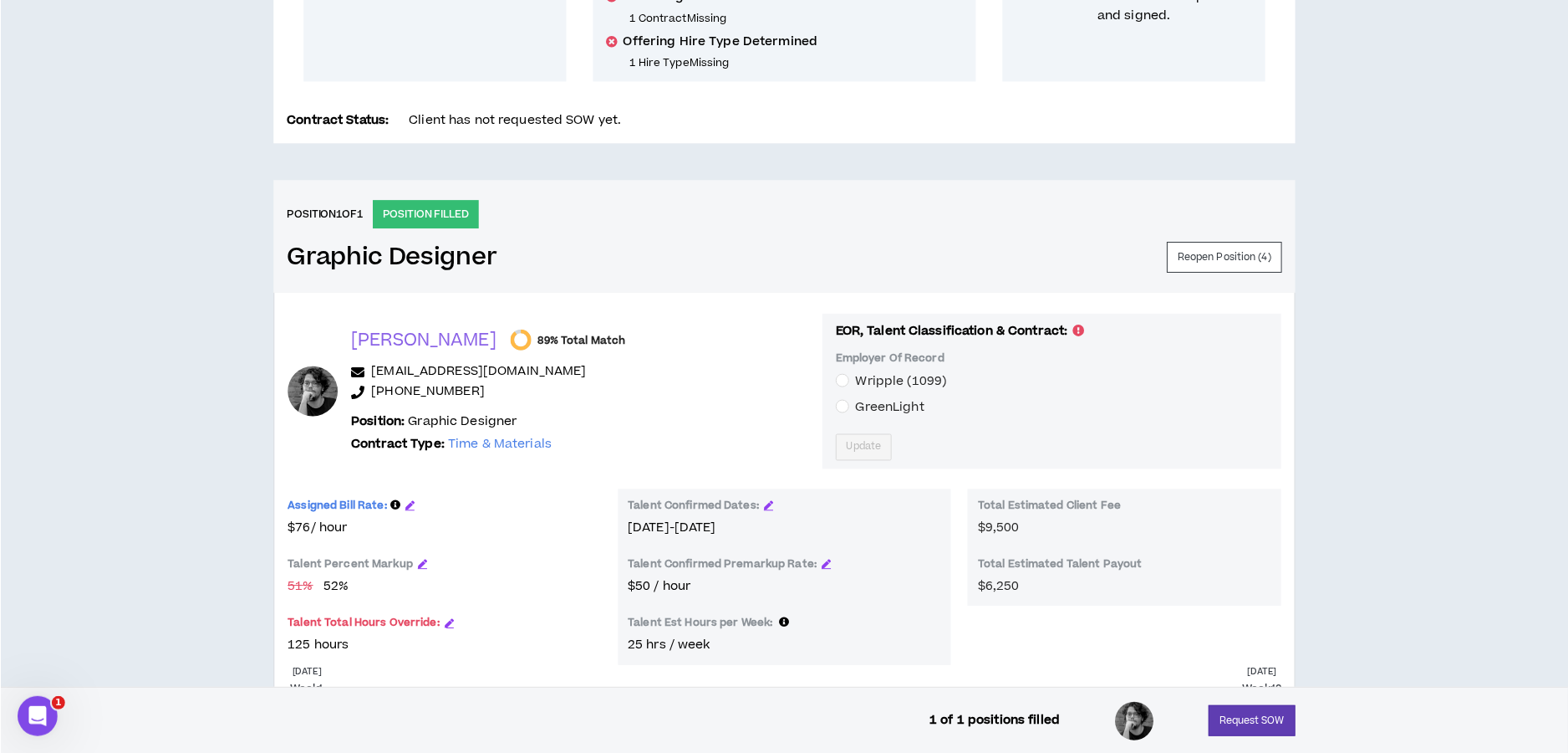
scroll to position [540, 0]
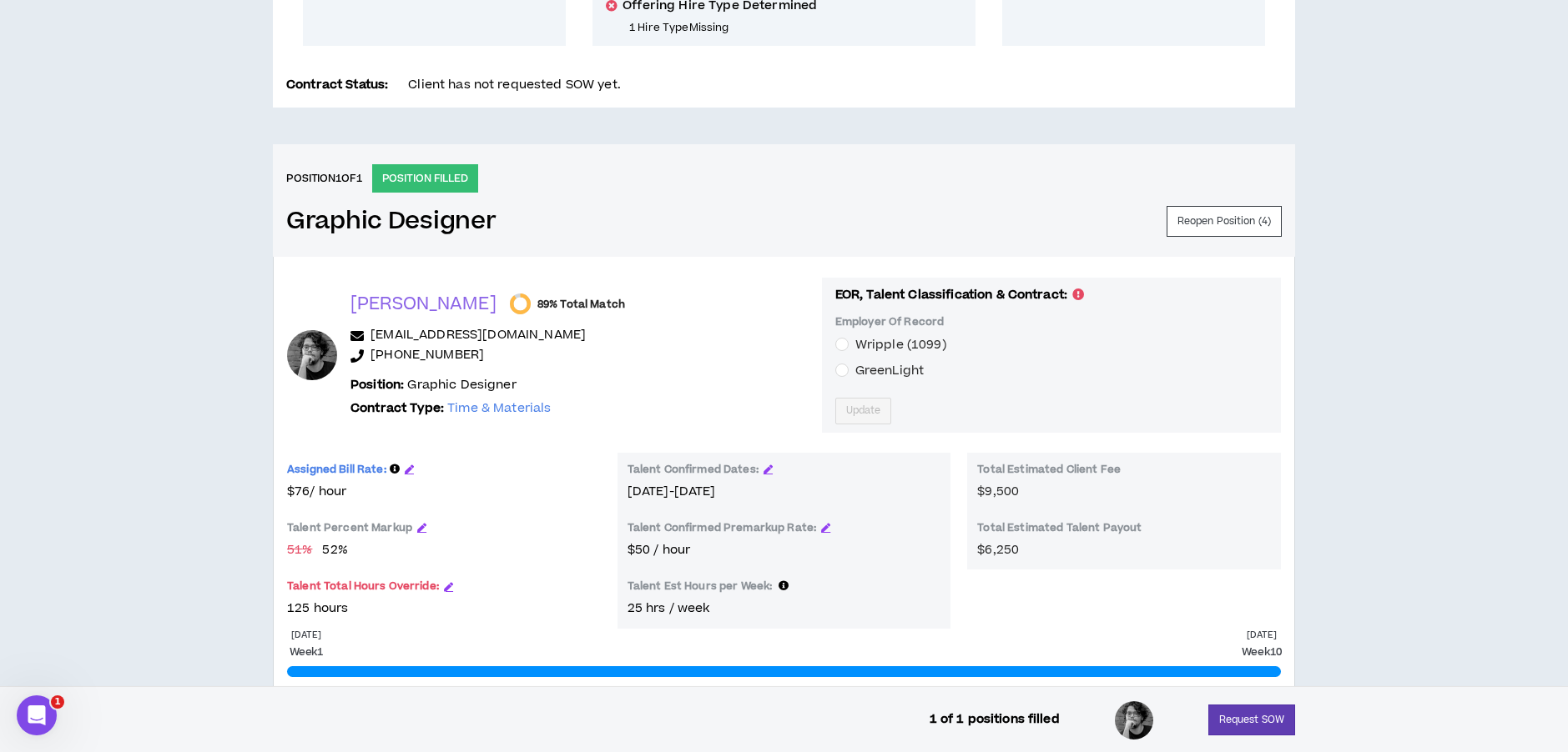
click at [957, 354] on div "Wripple (1099) GreenLight" at bounding box center [1051, 359] width 432 height 46
click at [1244, 720] on button "Request SOW" at bounding box center [1251, 720] width 87 height 31
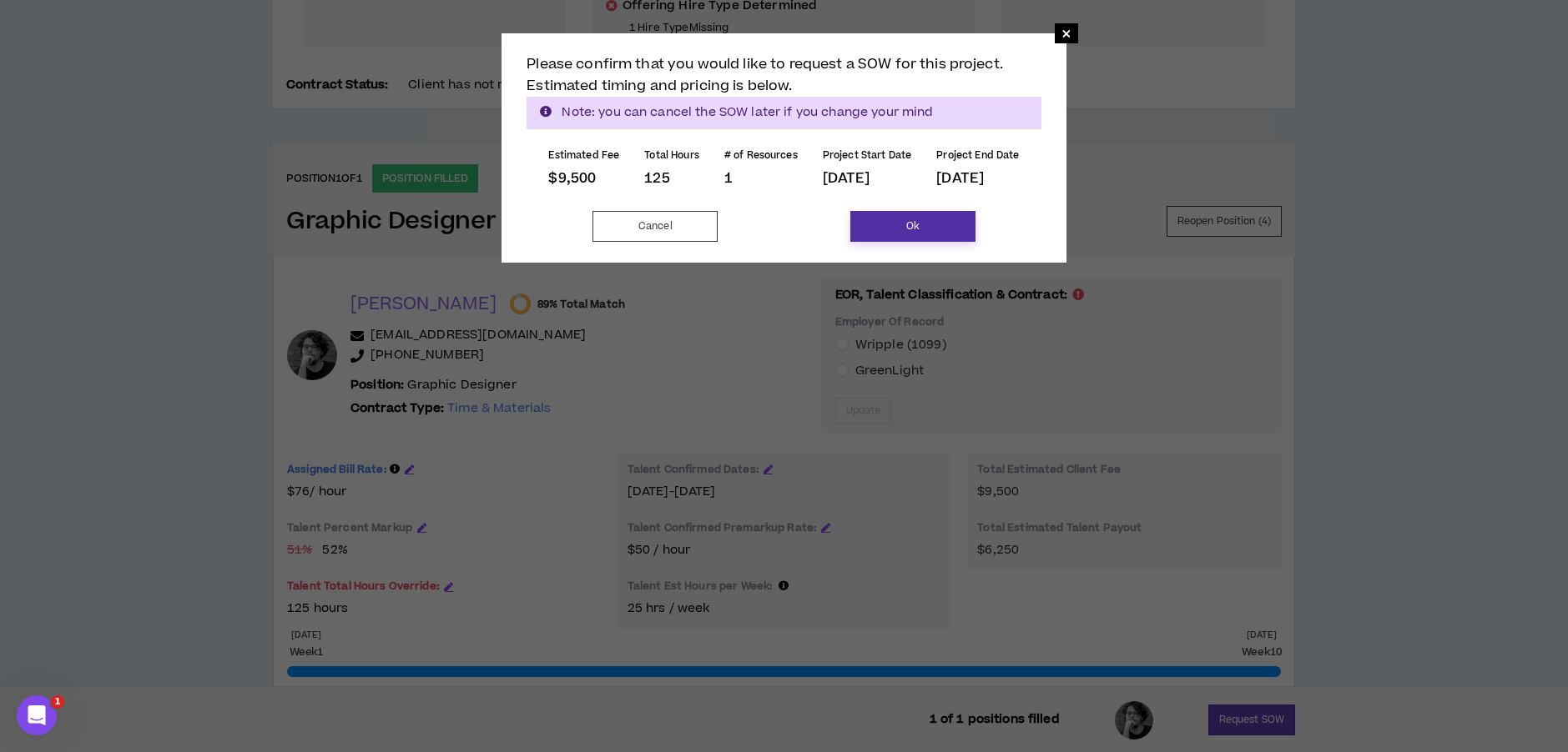
click at [882, 228] on button "Ok" at bounding box center [913, 226] width 126 height 31
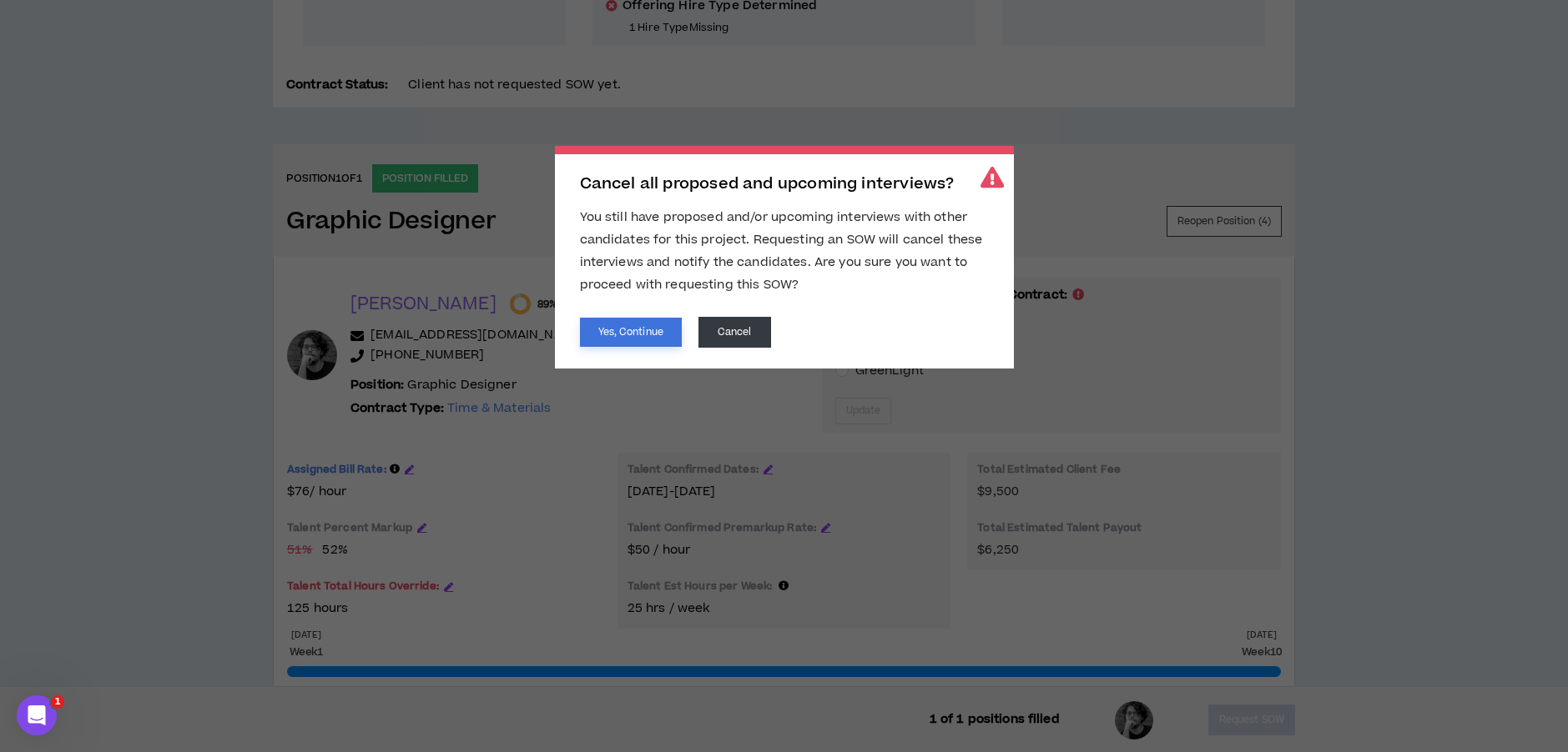
click at [630, 327] on button "Yes, Continue" at bounding box center [631, 332] width 102 height 29
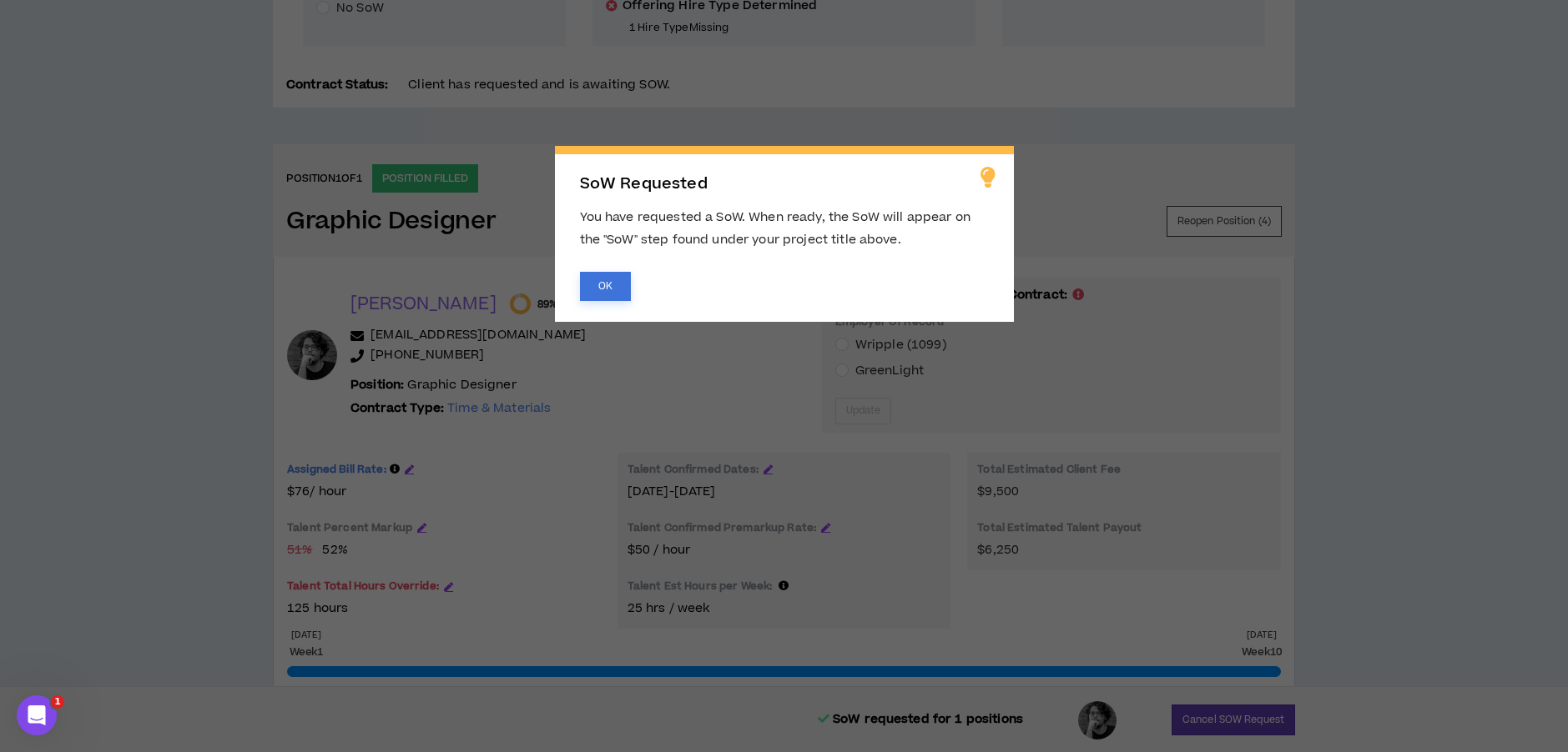
drag, startPoint x: 618, startPoint y: 284, endPoint x: 611, endPoint y: 295, distance: 13.0
click at [618, 286] on button "OK" at bounding box center [605, 286] width 51 height 29
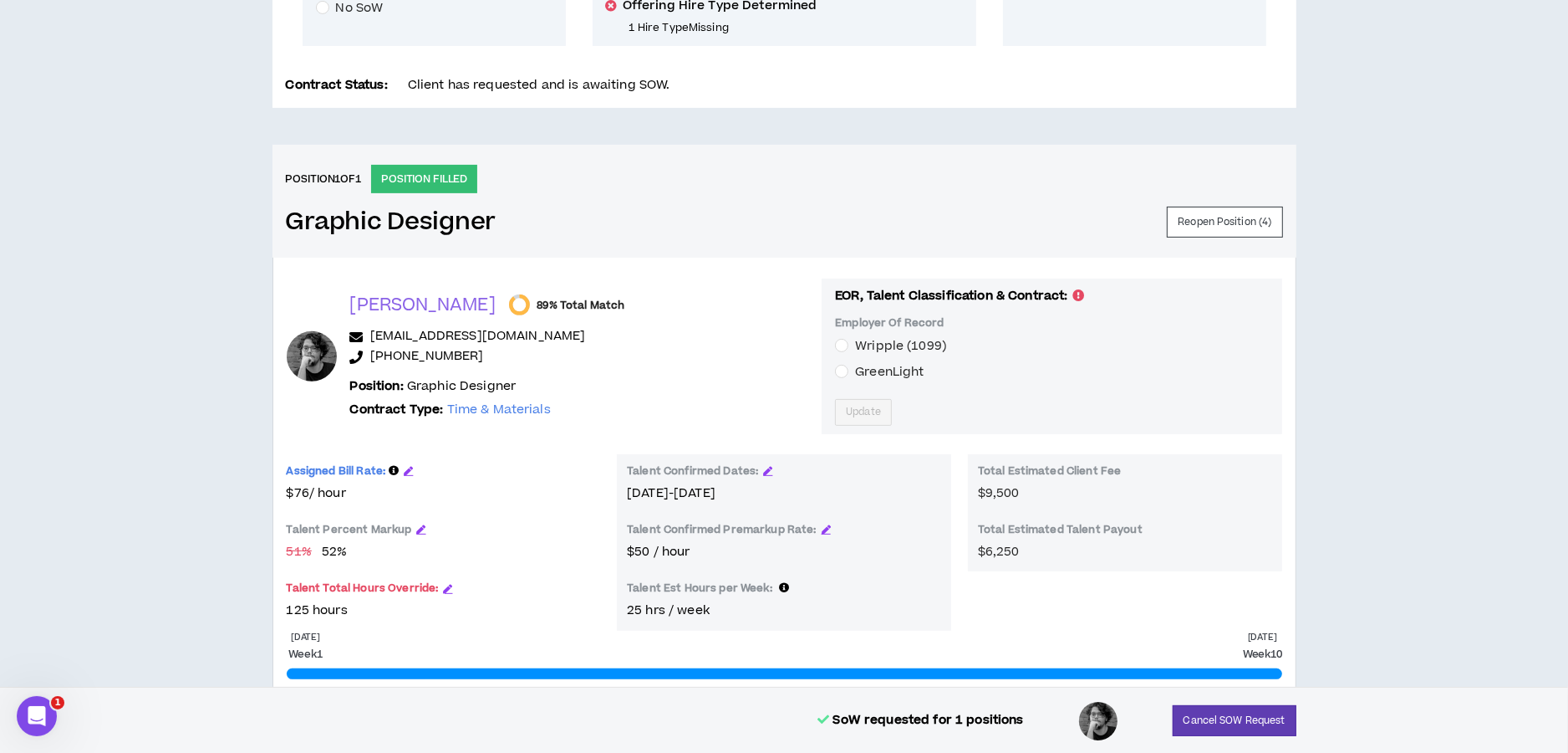
click at [133, 147] on div "CLIENT LEAD TOOLS Client not setup for generated SoW Notification Settings Tale…" at bounding box center [784, 184] width 1568 height 1181
drag, startPoint x: 514, startPoint y: 336, endPoint x: 371, endPoint y: 343, distance: 143.2
click at [371, 343] on p "[EMAIL_ADDRESS][DOMAIN_NAME]" at bounding box center [580, 337] width 459 height 20
copy link "[EMAIL_ADDRESS][DOMAIN_NAME]"
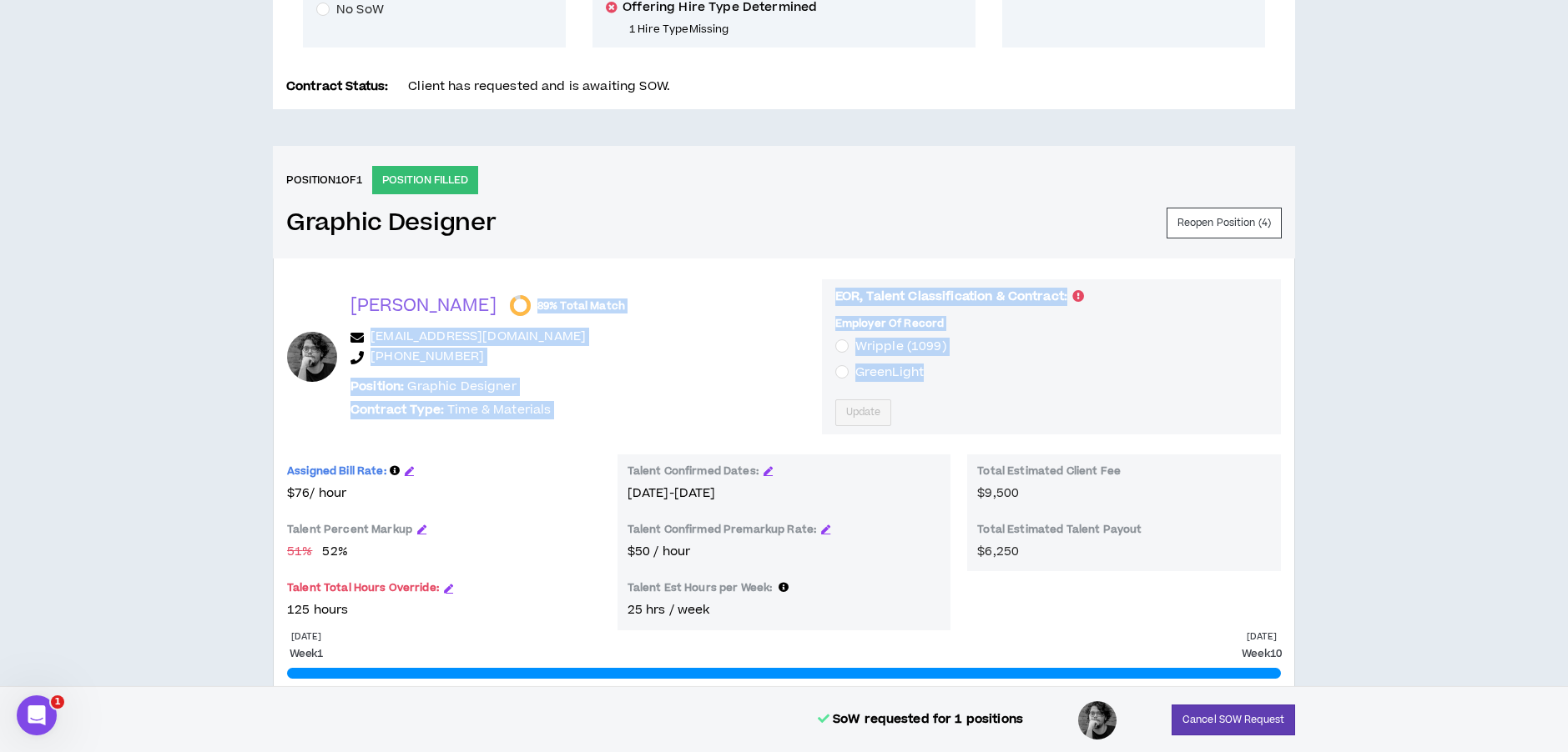
drag, startPoint x: 1391, startPoint y: 208, endPoint x: 1385, endPoint y: 347, distance: 139.1
click at [1385, 357] on div "CLIENT LEAD TOOLS Client not setup for generated SoW Notification Settings Tale…" at bounding box center [784, 185] width 1568 height 1178
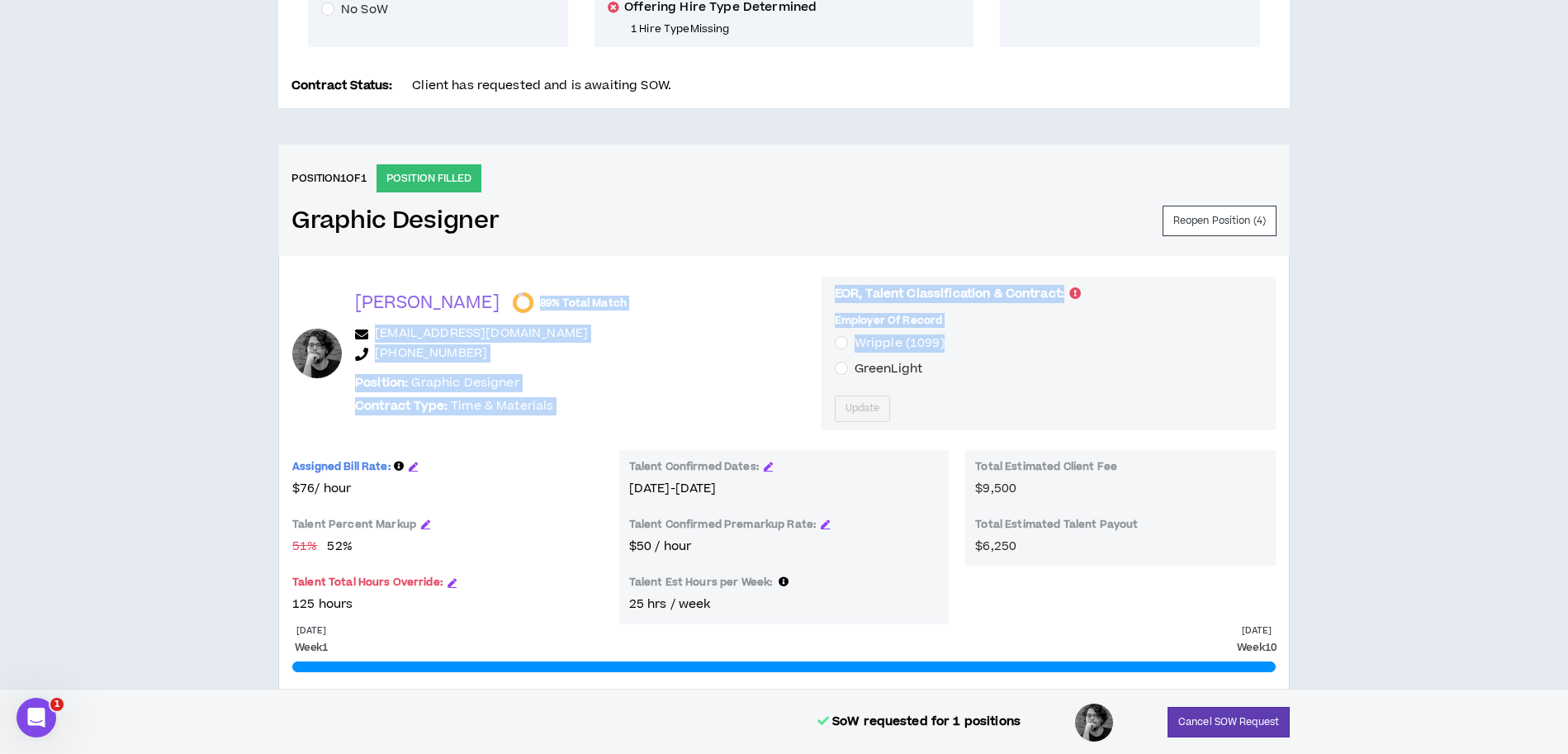
click at [606, 374] on div "Position: Graphic Designer Contract Type: Time & Materials" at bounding box center [582, 394] width 454 height 42
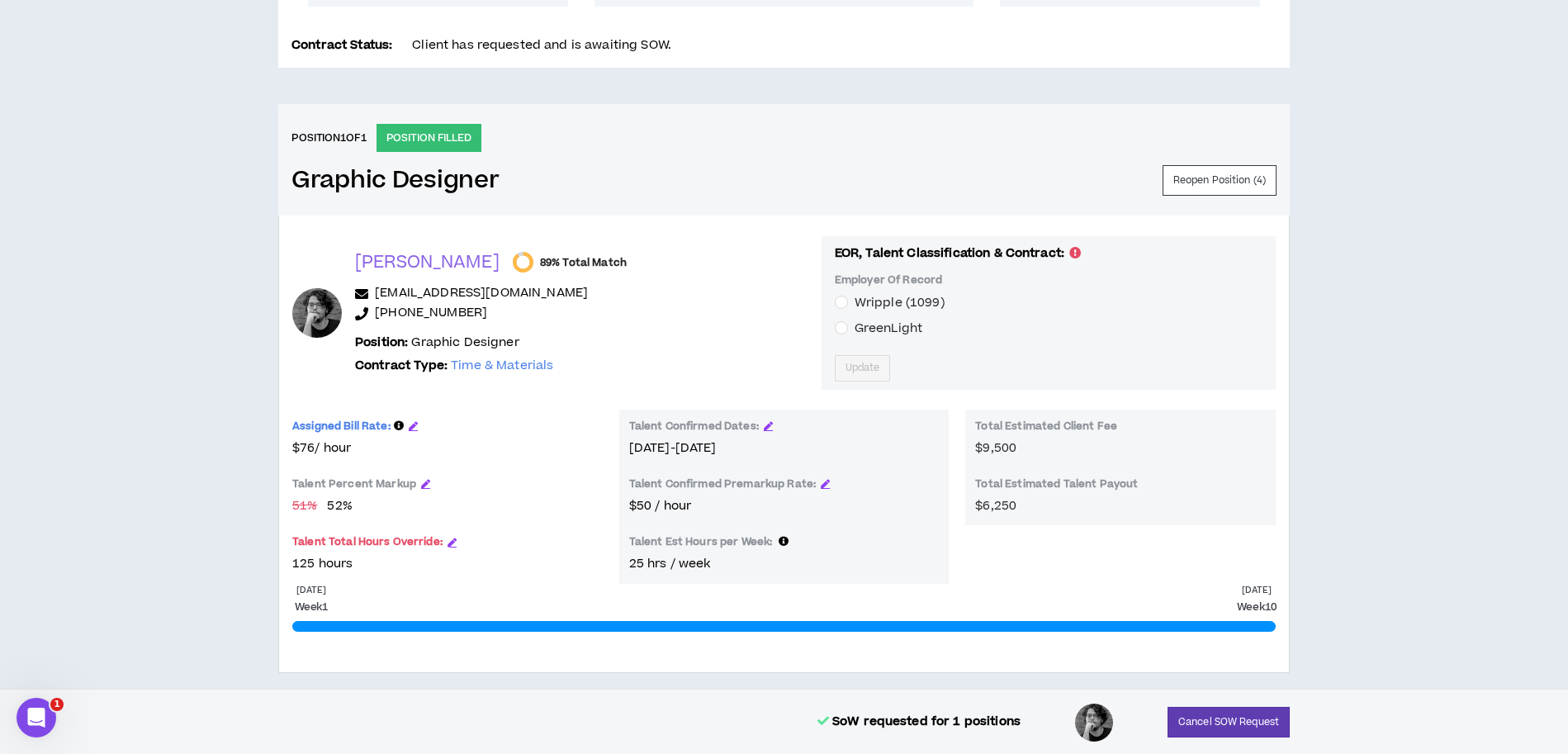
scroll to position [589, 0]
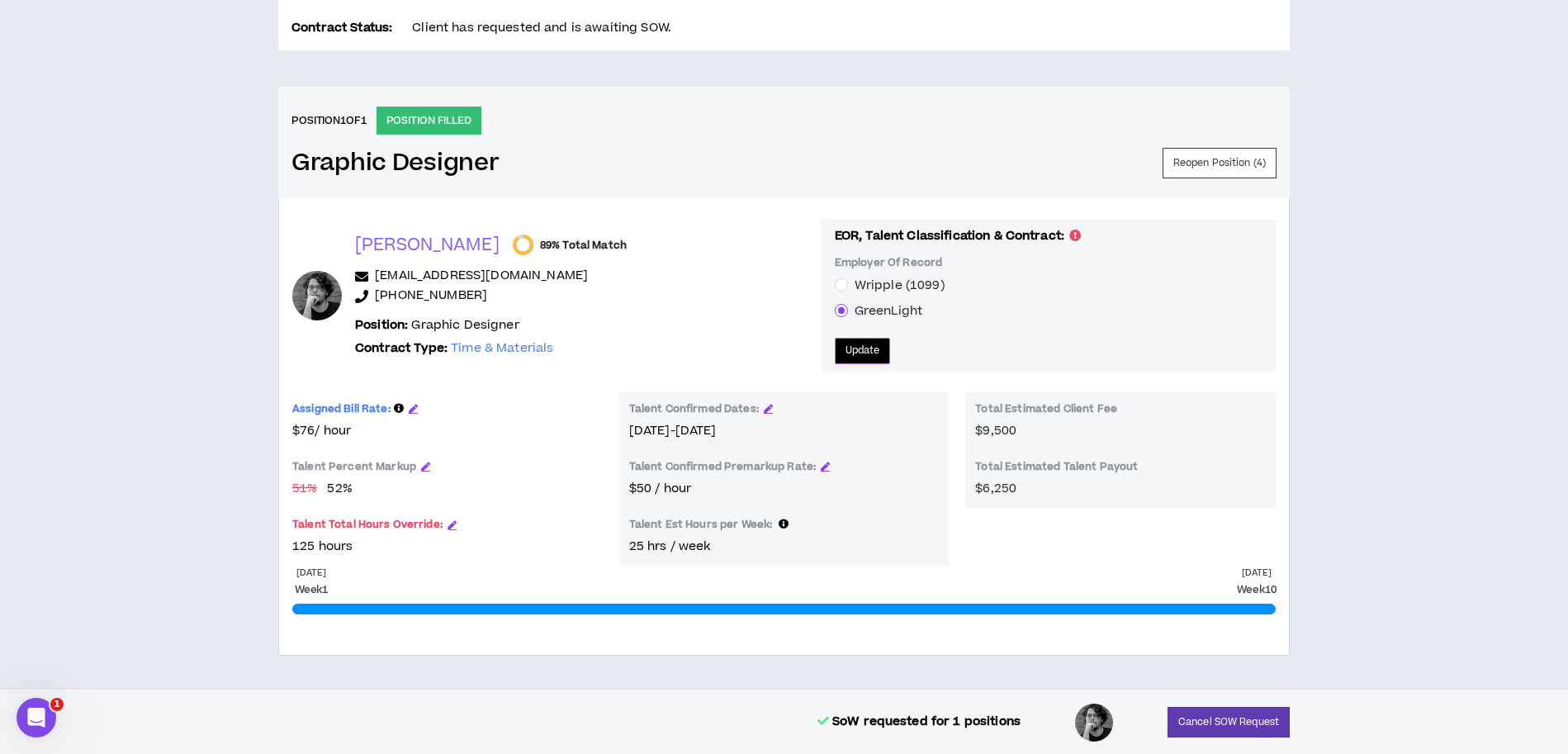
click at [846, 346] on span "Update" at bounding box center [863, 351] width 35 height 16
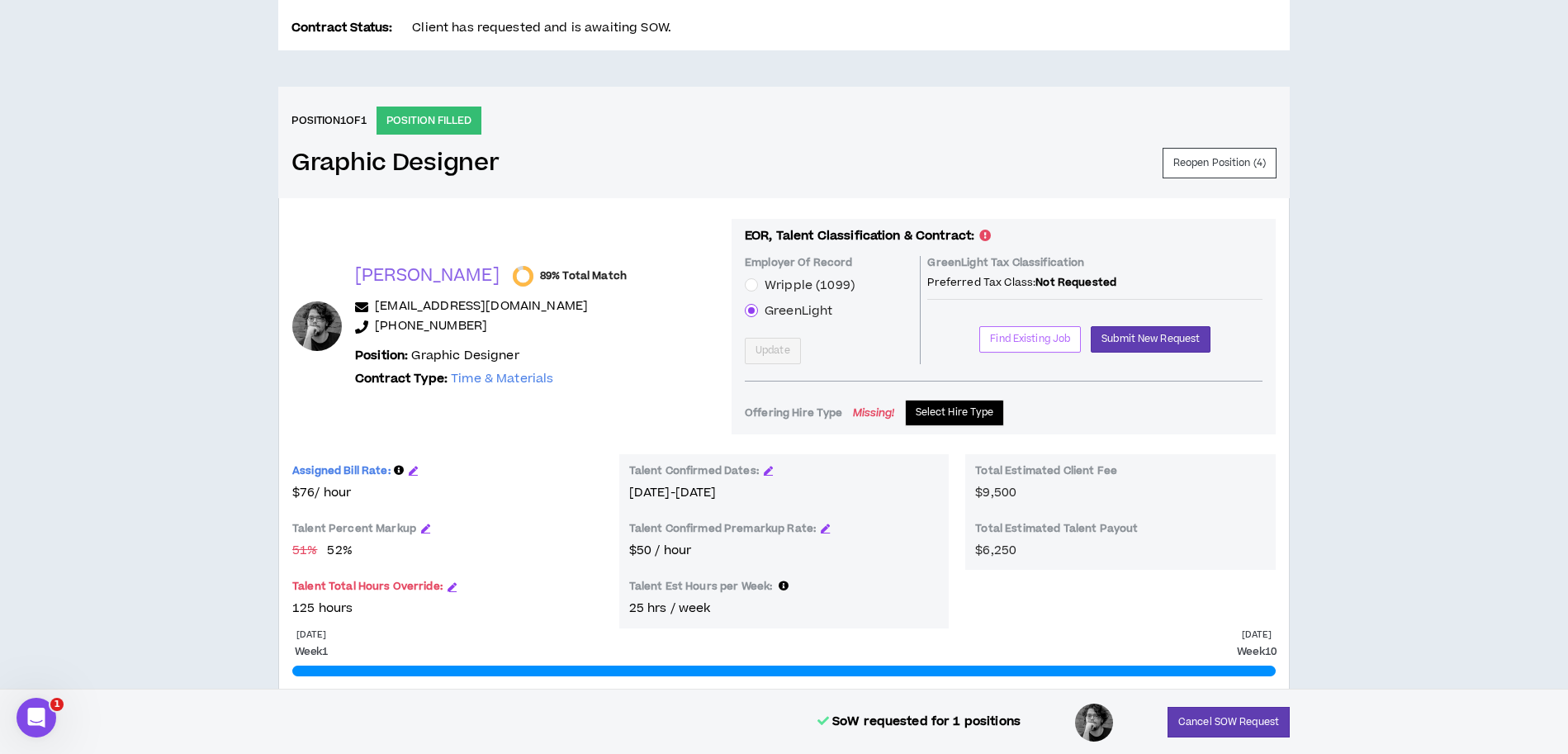
click at [1020, 333] on span "Find Existing Job" at bounding box center [1030, 339] width 80 height 16
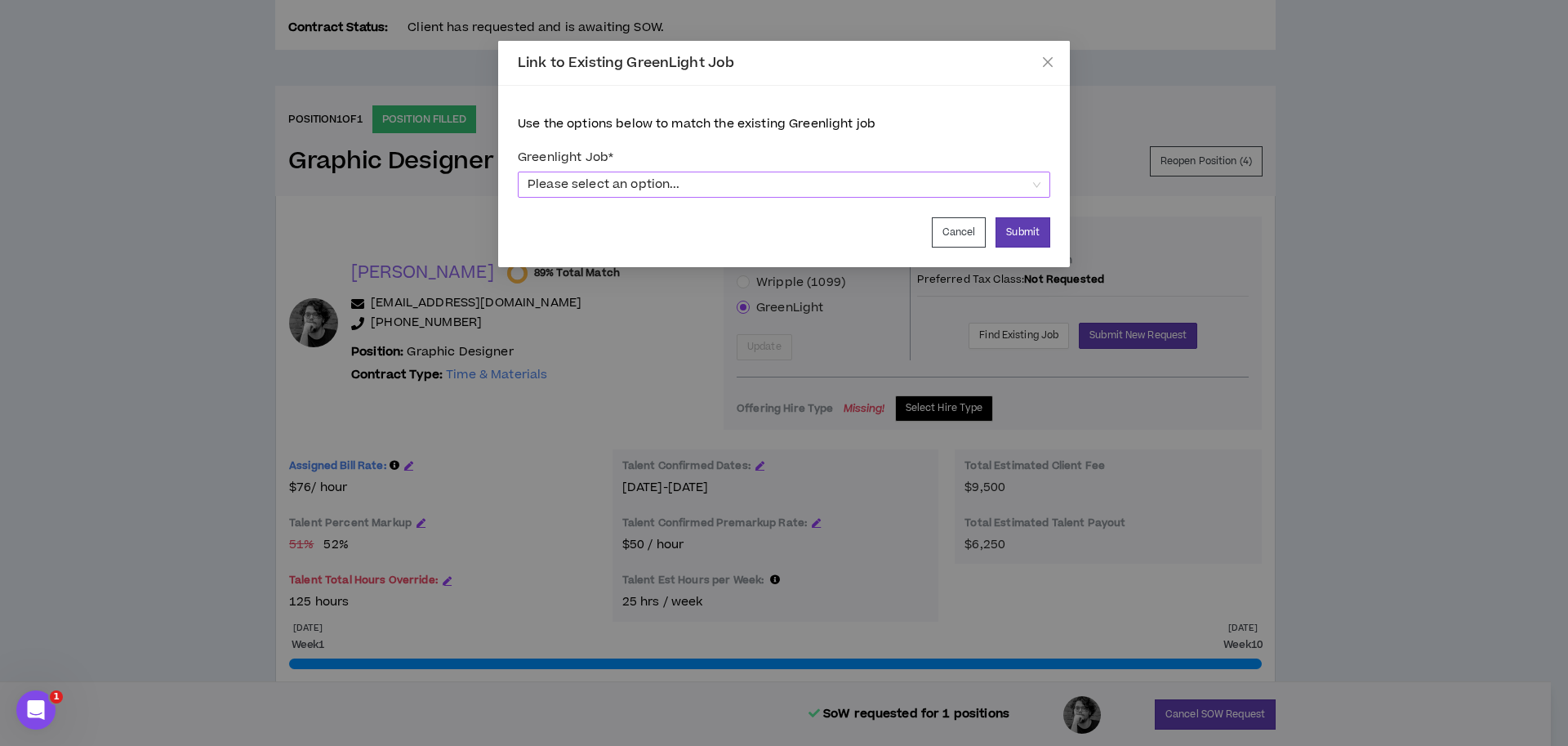
click at [659, 182] on span "Please select an option..." at bounding box center [784, 184] width 513 height 24
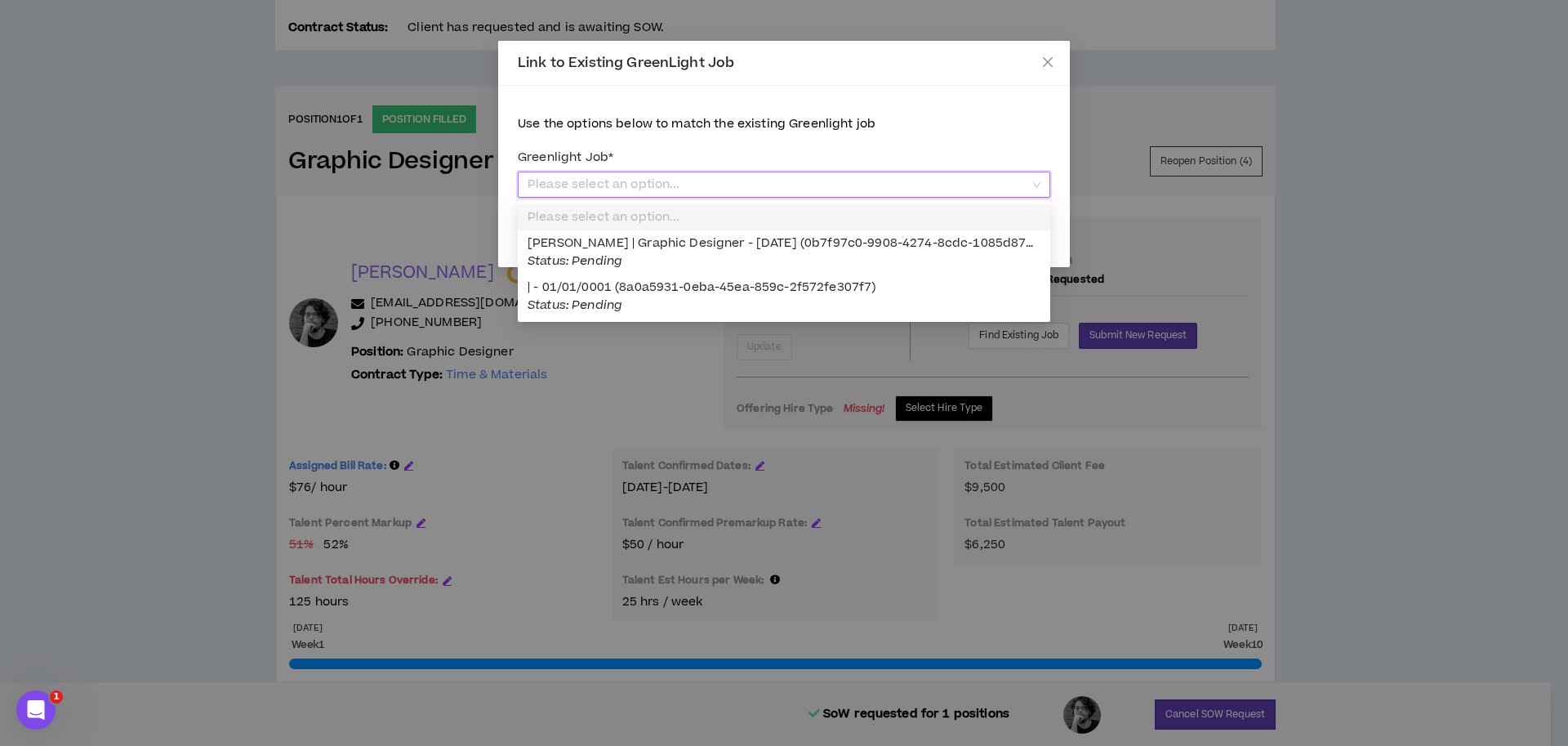
click at [659, 182] on span "Please select an option..." at bounding box center [784, 184] width 513 height 24
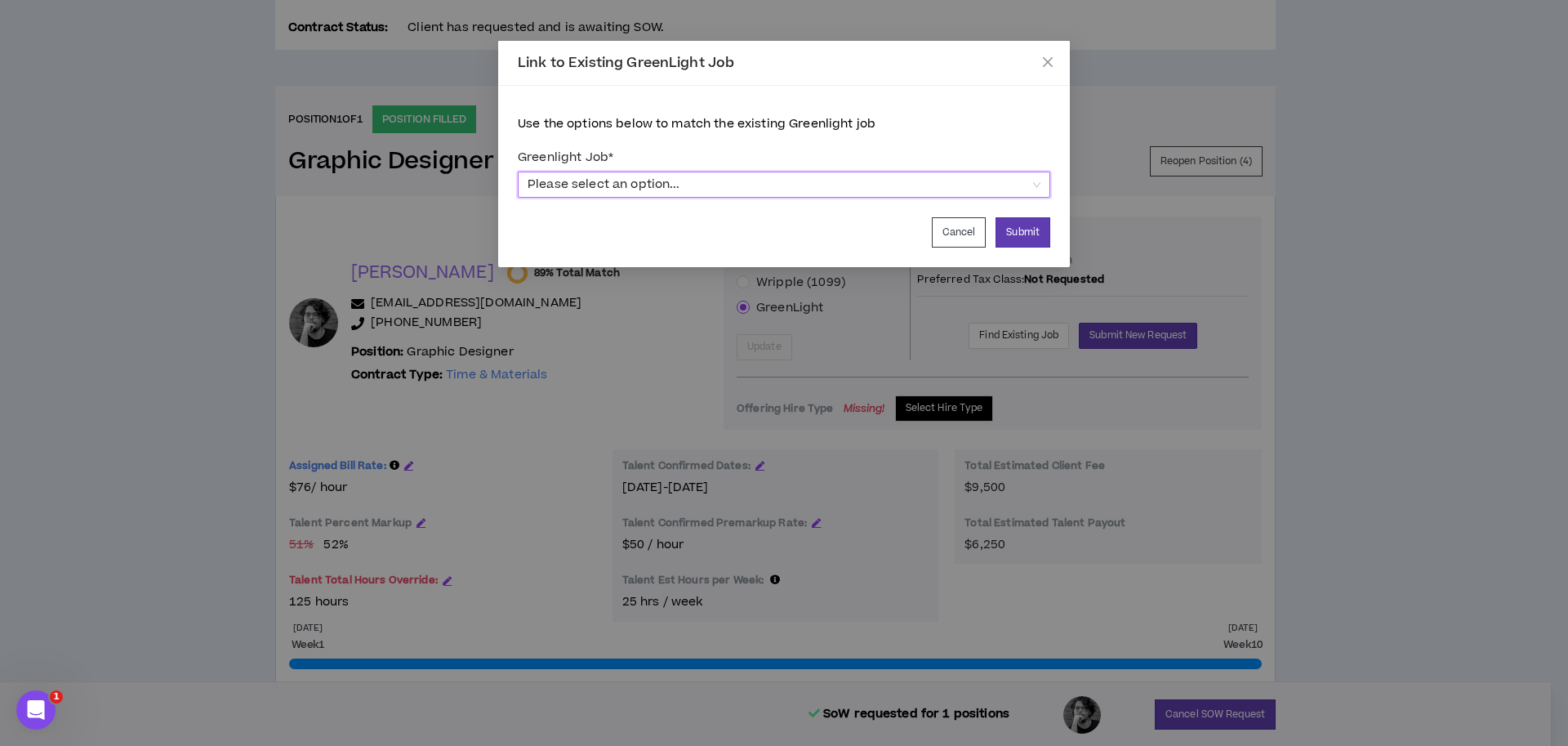
click at [659, 182] on span "Please select an option..." at bounding box center [784, 184] width 513 height 24
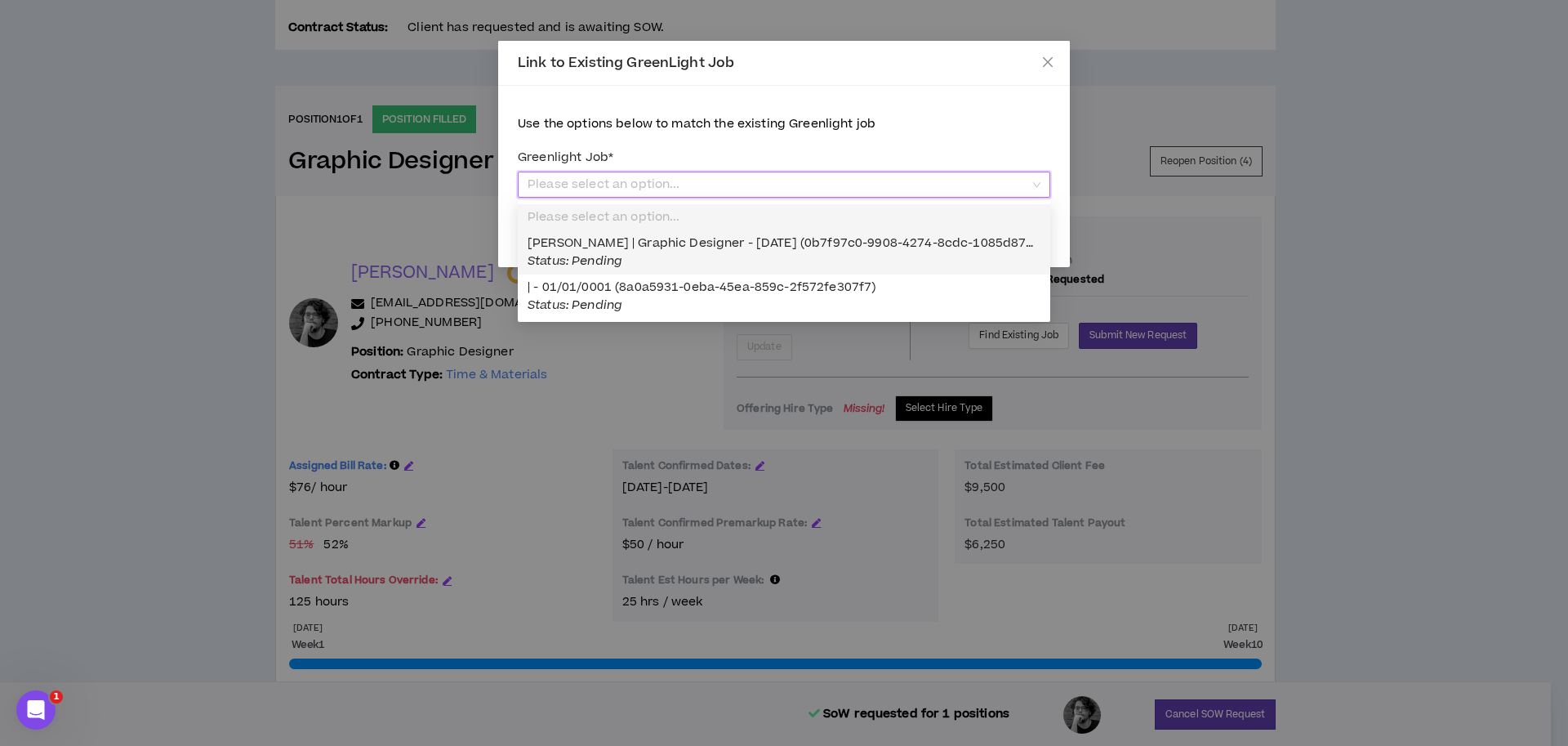
click at [663, 246] on span "[PERSON_NAME] | Graphic Designer - [DATE] (0b7f97c0-9908-4274-8cdc-1085d87c5f8f…" at bounding box center [795, 252] width 535 height 35
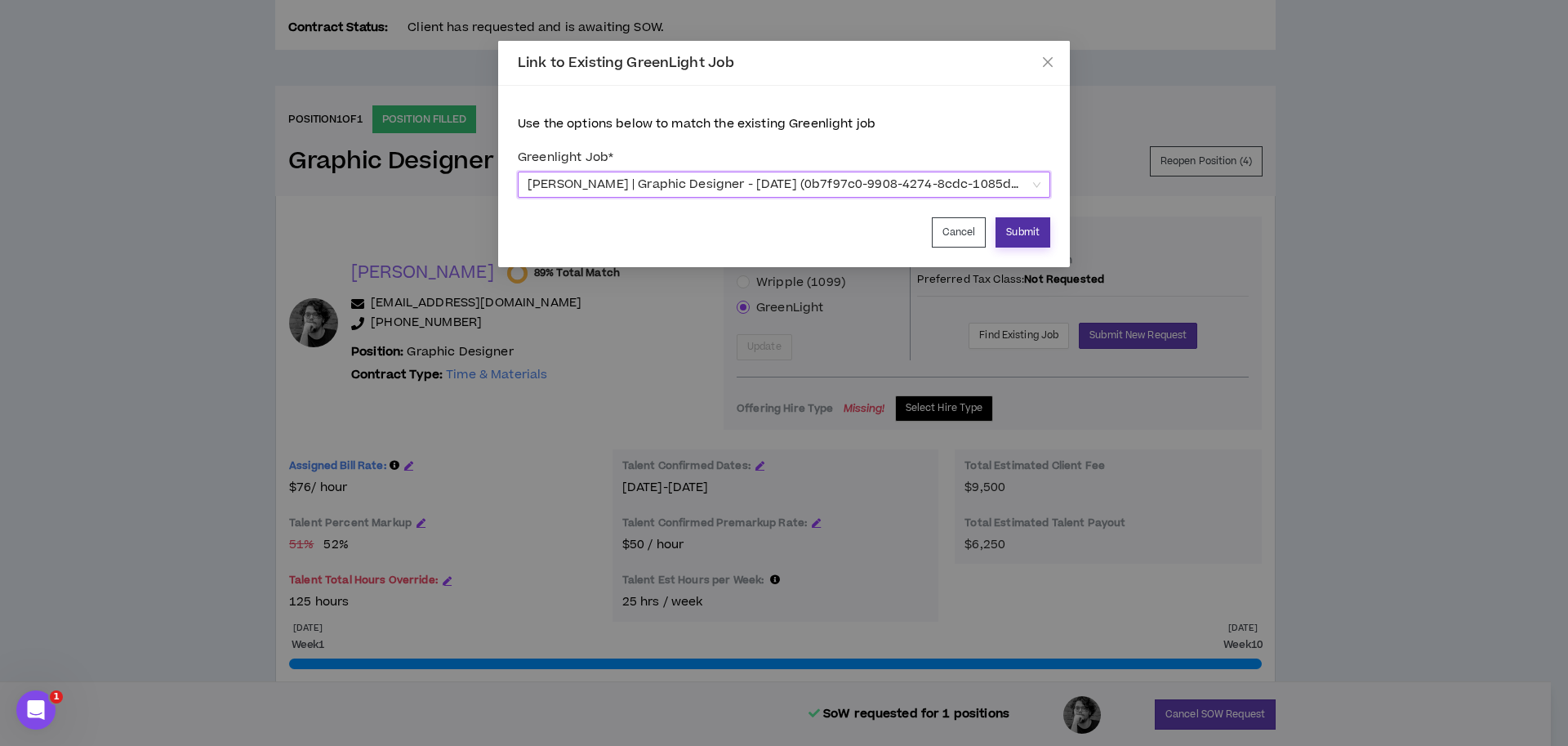
click at [1030, 229] on button "Submit" at bounding box center [1023, 232] width 55 height 30
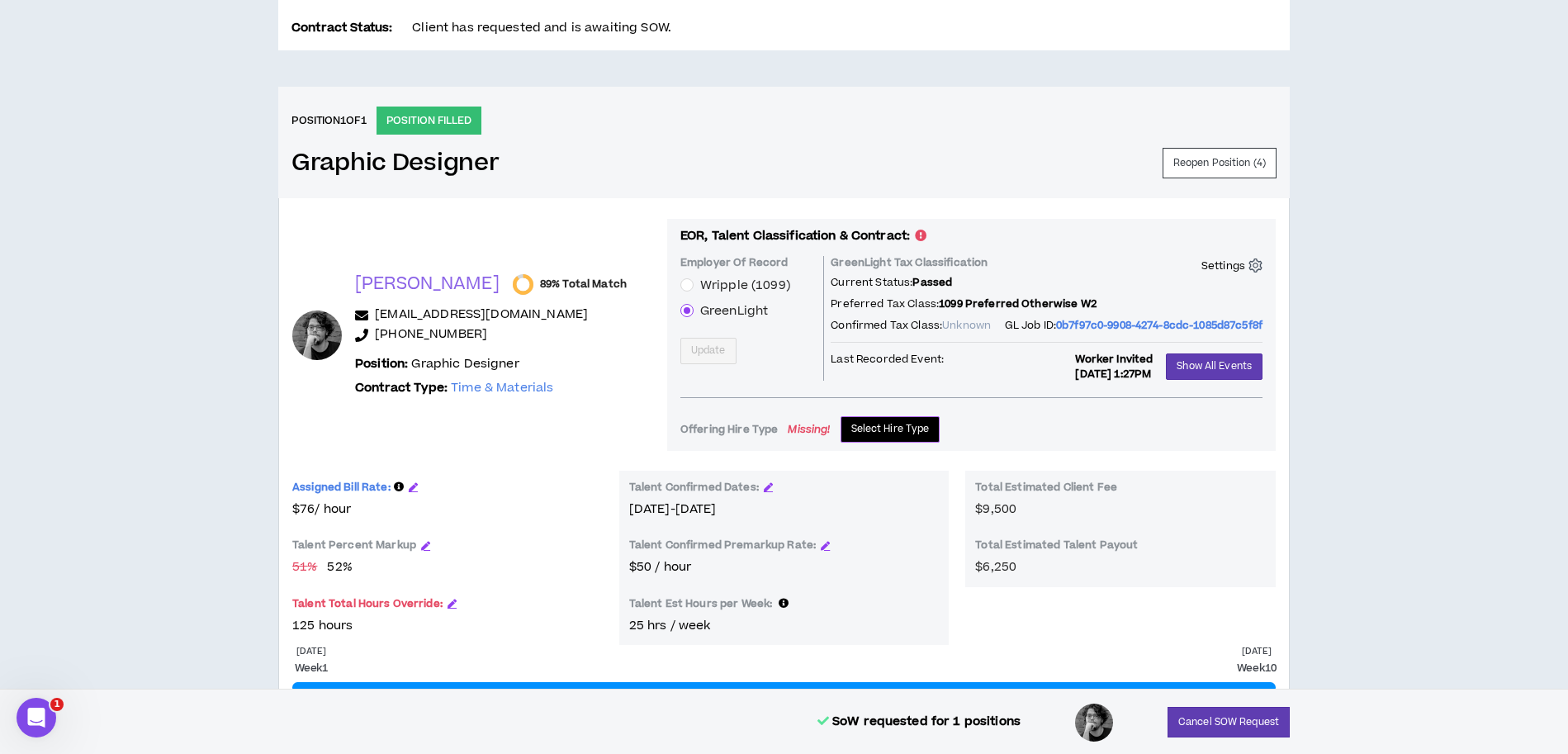
click at [851, 427] on span "Select Hire Type" at bounding box center [891, 429] width 79 height 16
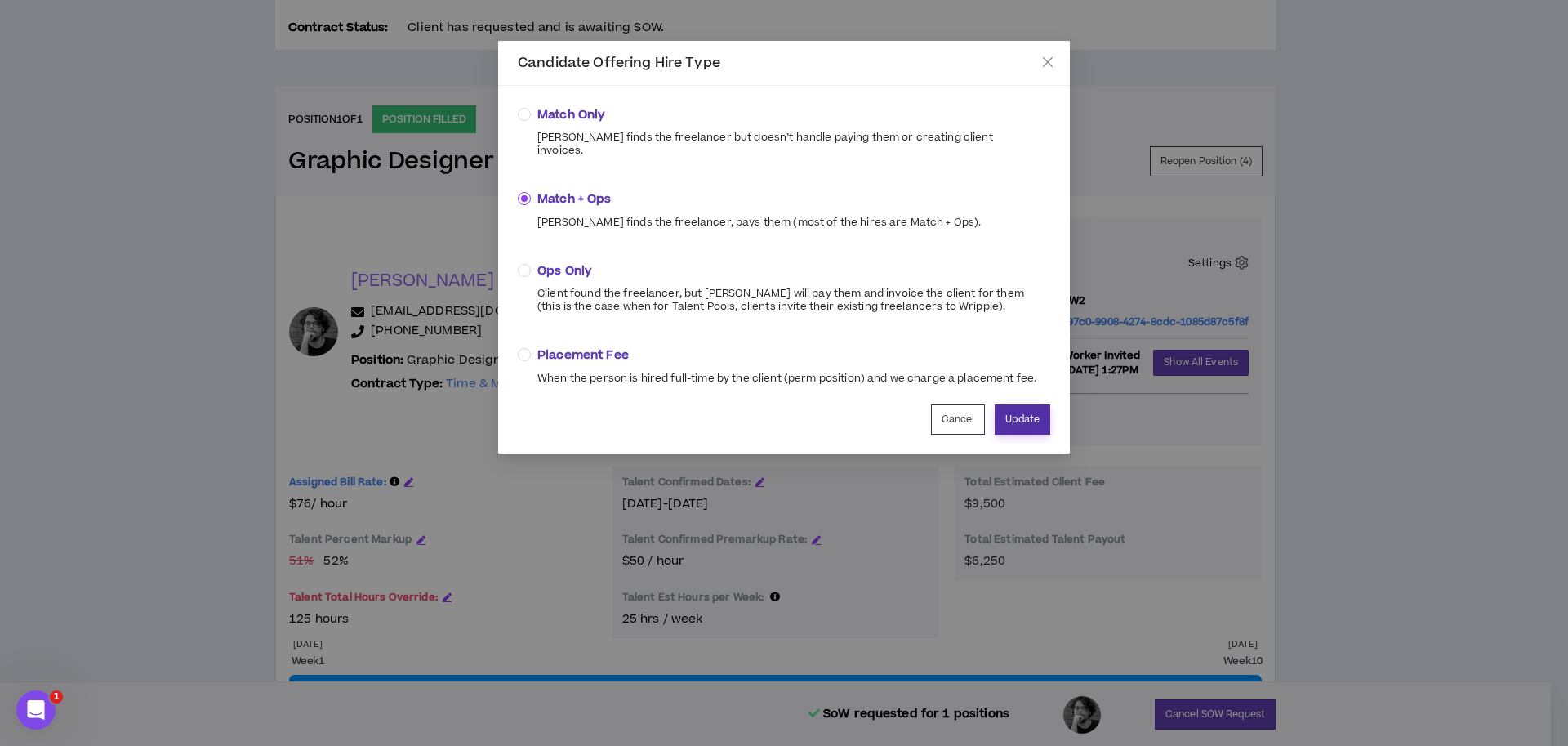
click at [1023, 405] on button "Update" at bounding box center [1022, 419] width 56 height 30
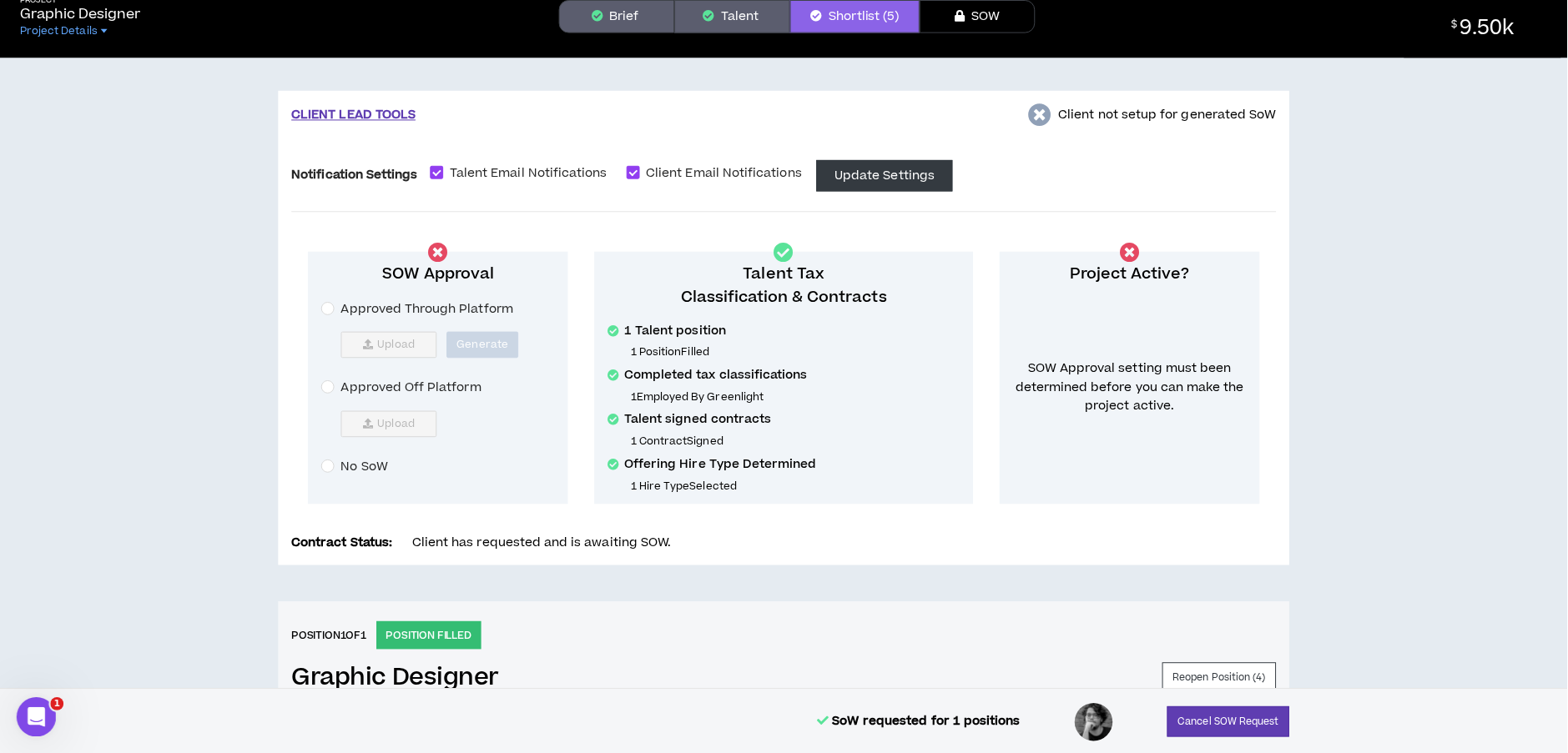
scroll to position [0, 0]
